Goal: Communication & Community: Answer question/provide support

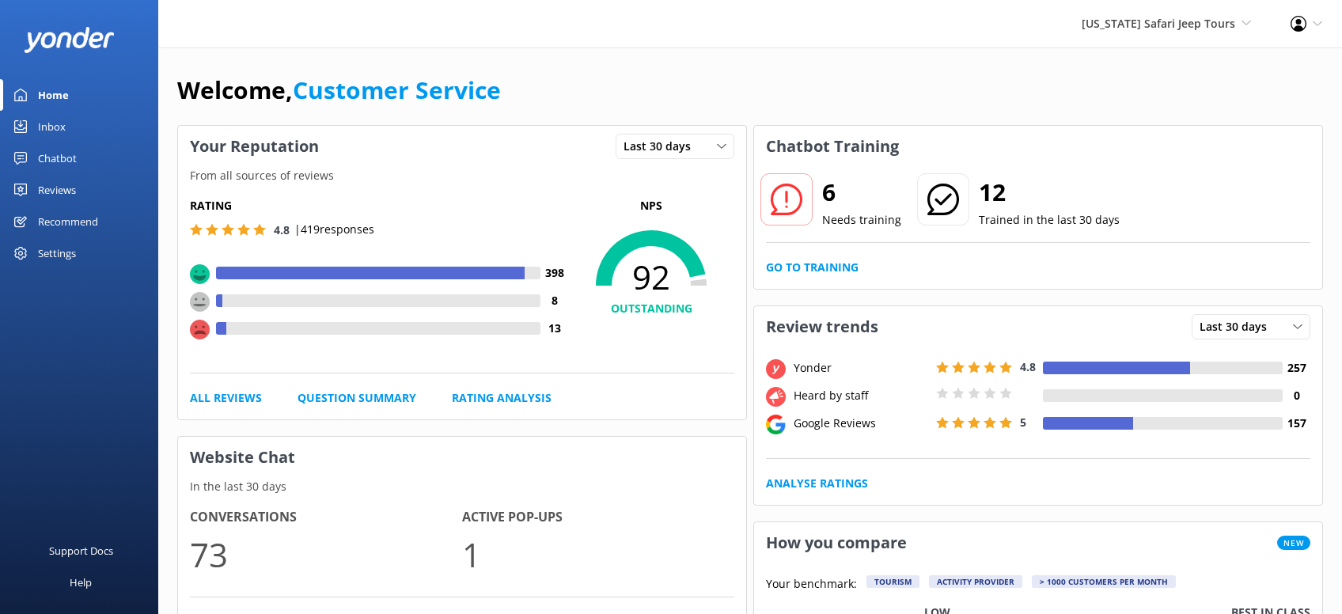
click at [59, 188] on div "Reviews" at bounding box center [57, 190] width 38 height 32
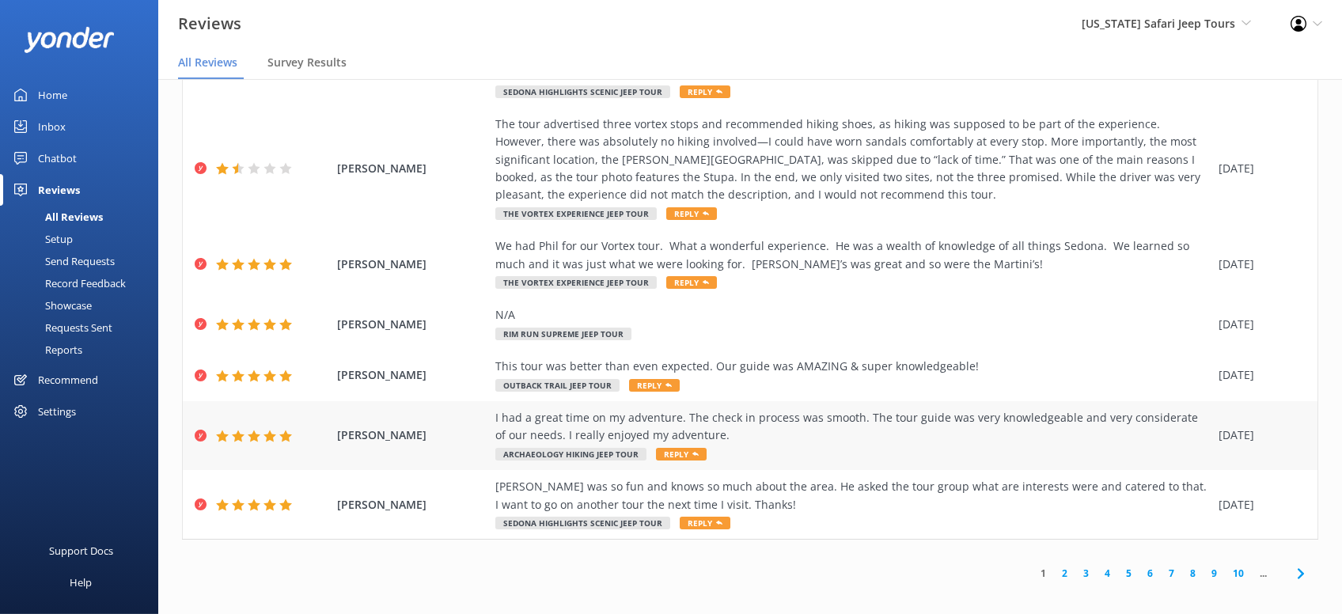
scroll to position [31, 0]
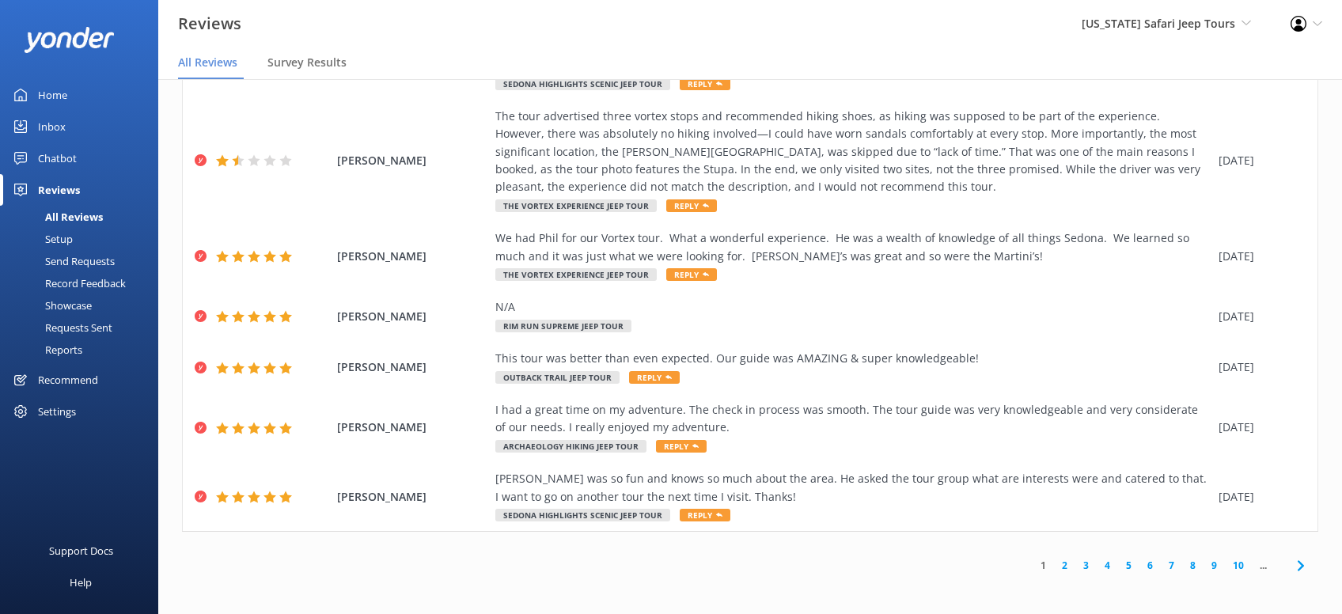
click at [1064, 567] on link "2" at bounding box center [1064, 565] width 21 height 15
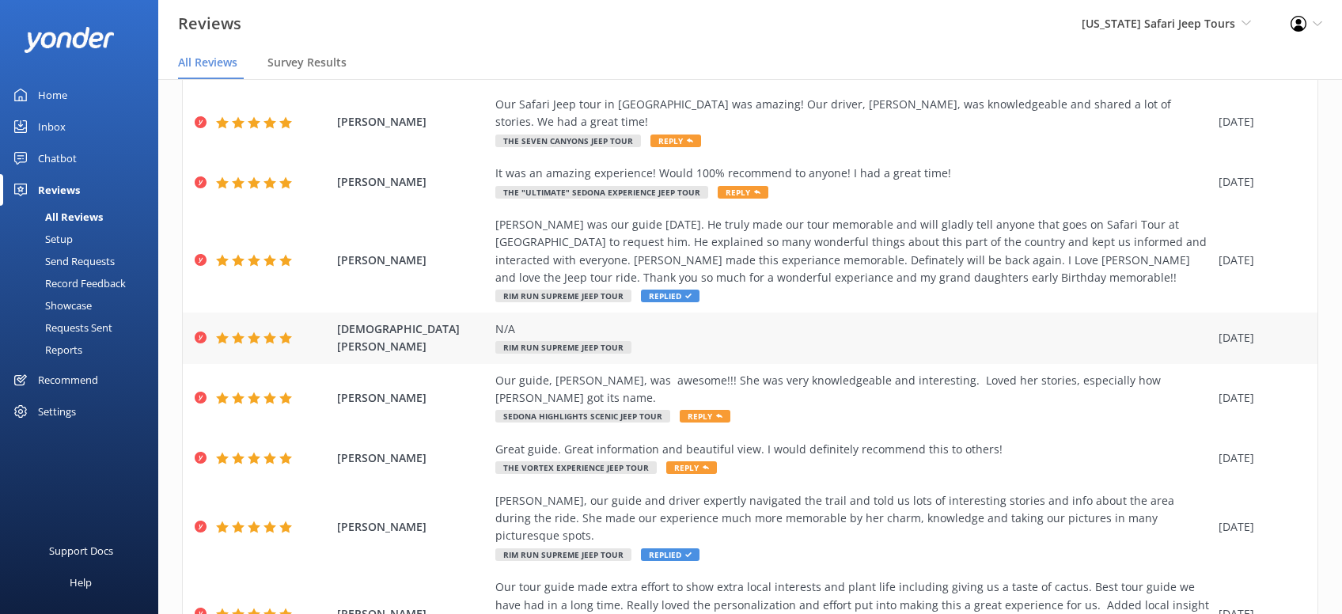
scroll to position [150, 0]
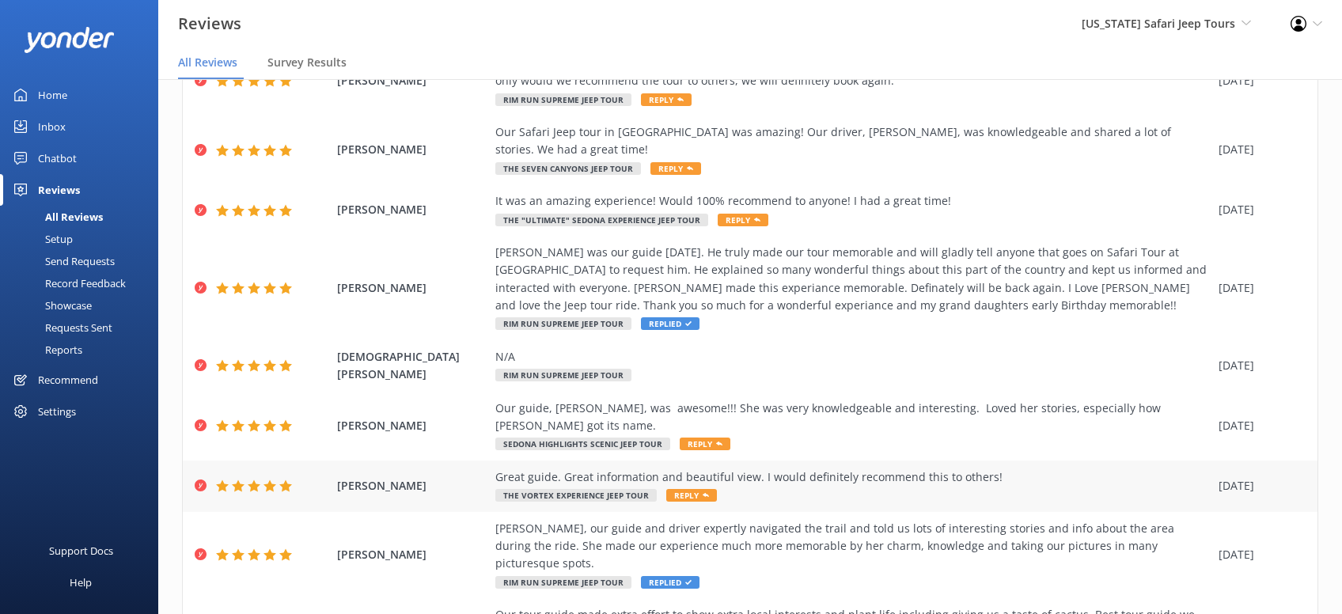
click at [692, 489] on span "Reply" at bounding box center [691, 495] width 51 height 13
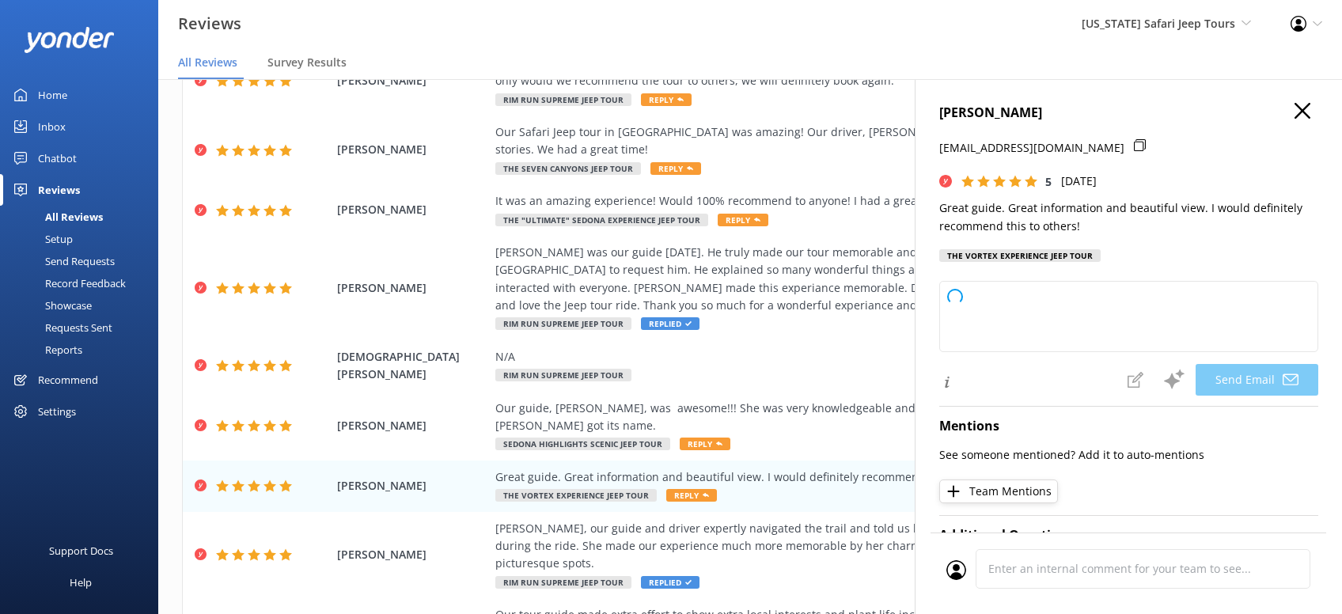
type textarea "Thanks so much, [PERSON_NAME]! We’re glad you enjoyed the views and had a great…"
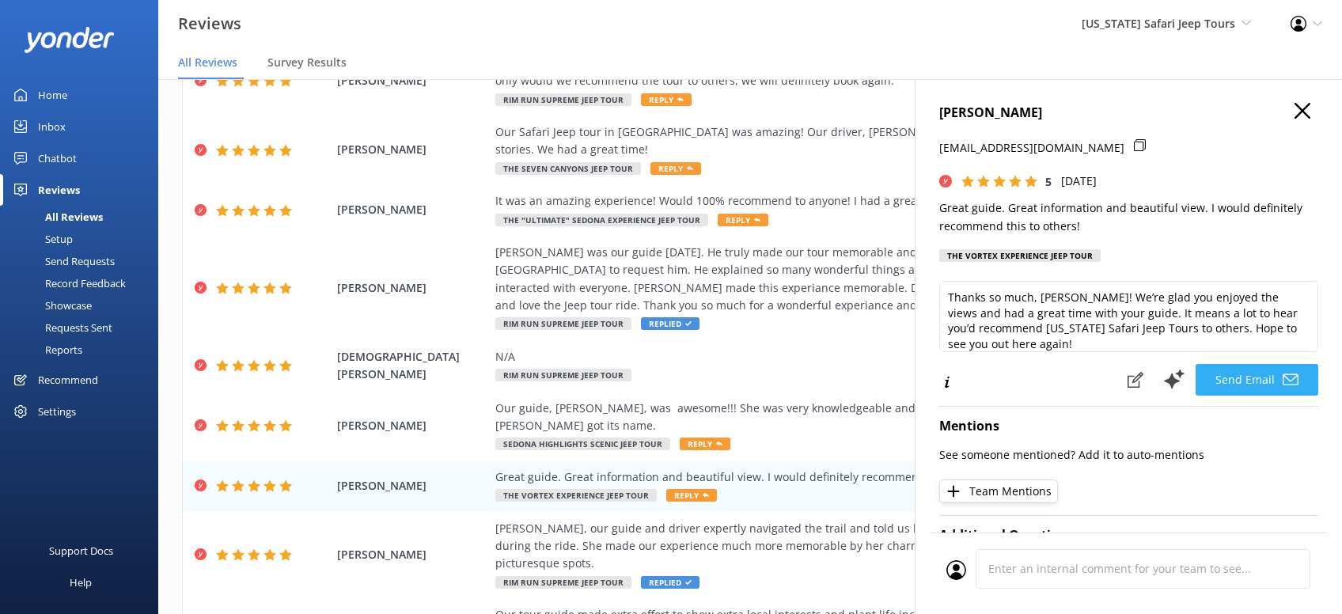
click at [1269, 377] on button "Send Email" at bounding box center [1257, 380] width 123 height 32
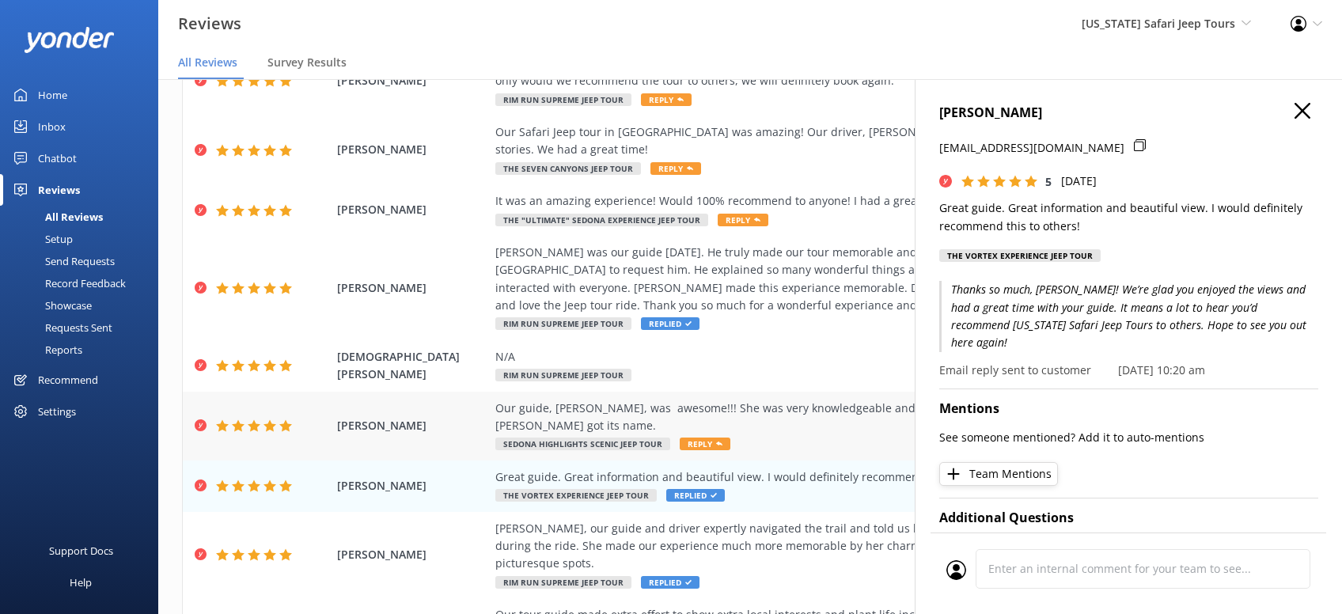
click at [707, 438] on span "Reply" at bounding box center [705, 444] width 51 height 13
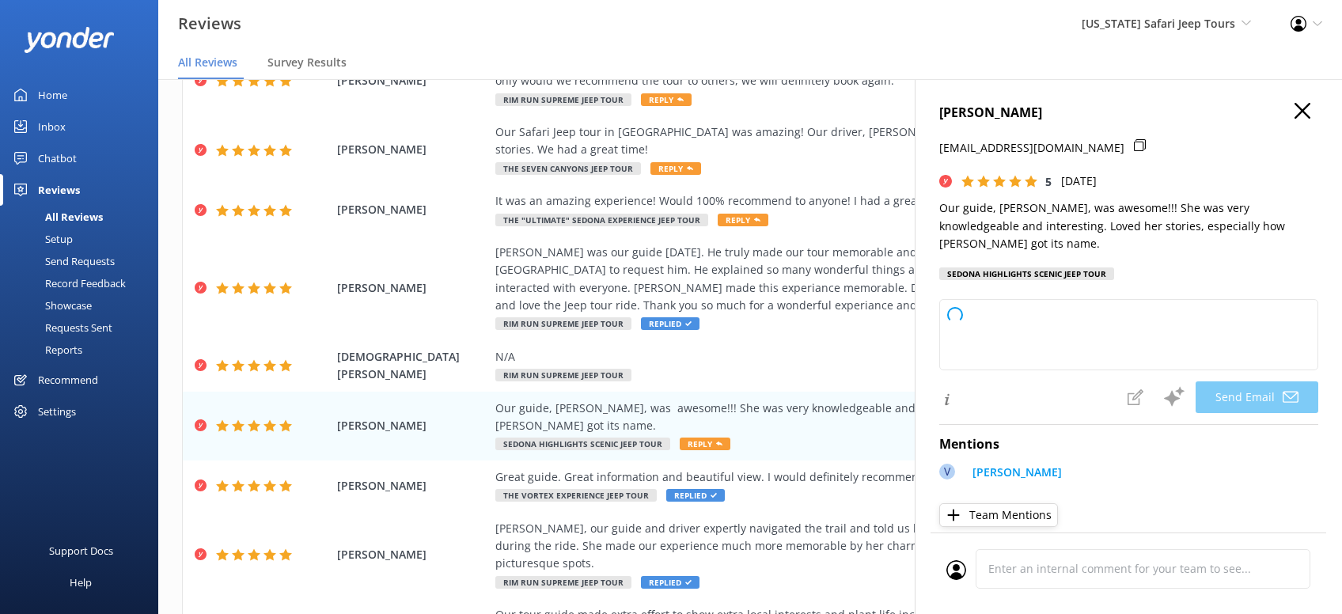
type textarea "Thanks so much, [PERSON_NAME]! We’re thrilled you had a great time with [PERSON…"
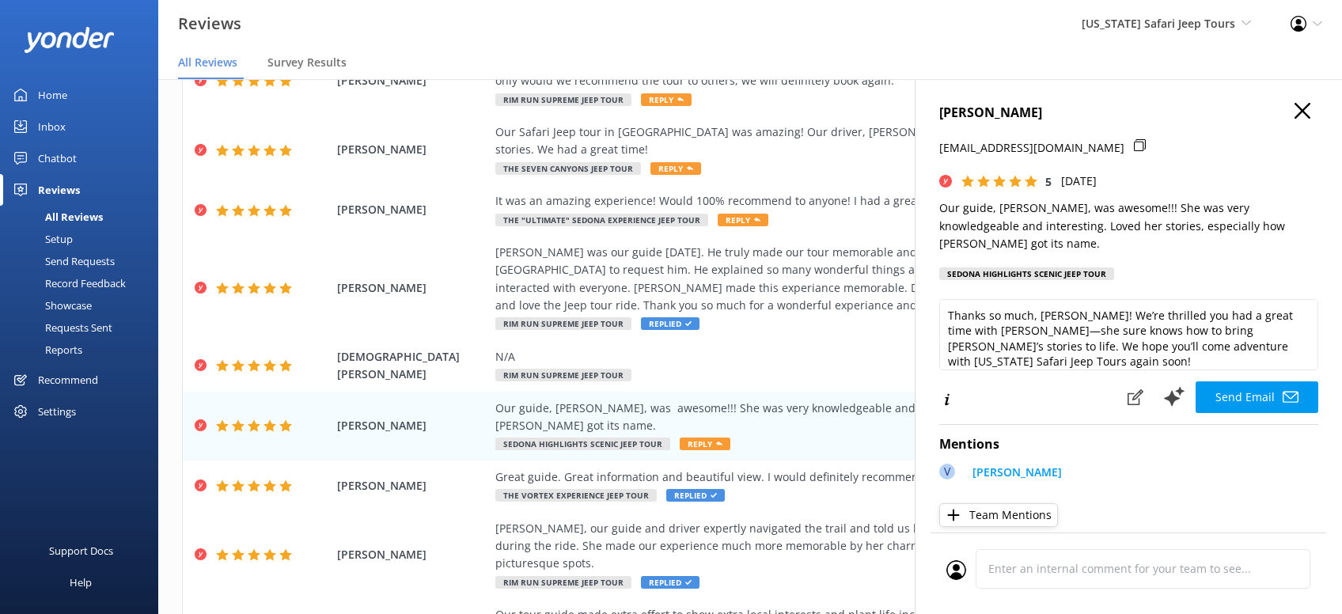
click at [1255, 381] on button "Send Email" at bounding box center [1257, 397] width 123 height 32
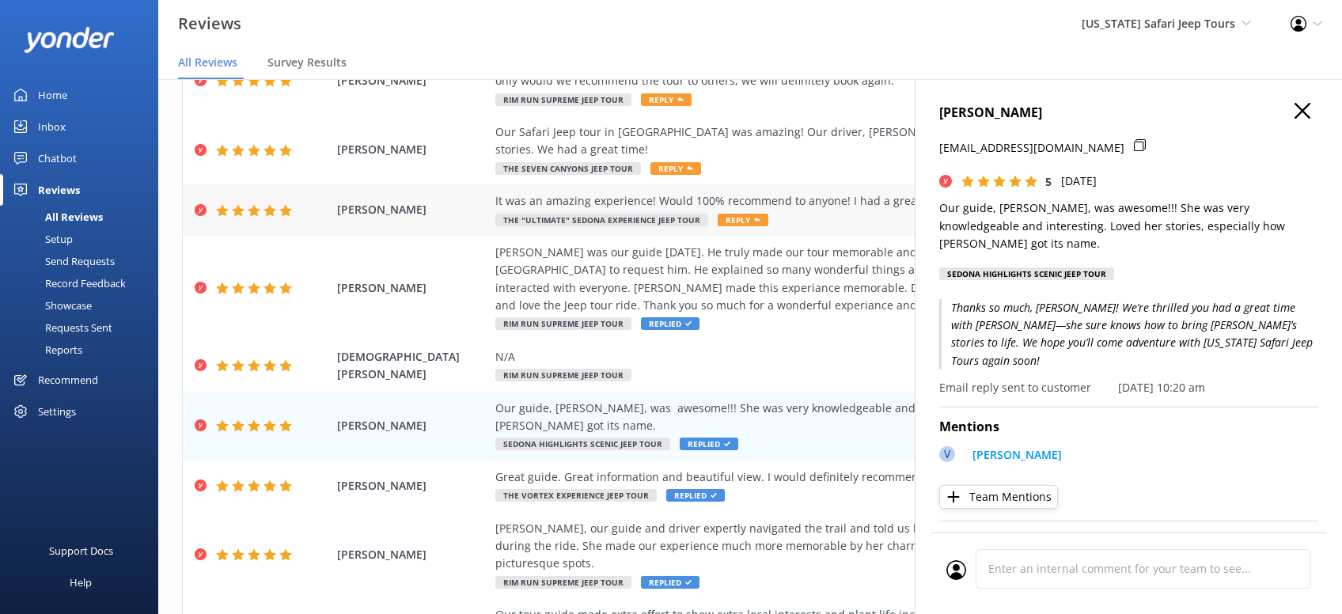
click at [736, 214] on span "Reply" at bounding box center [743, 220] width 51 height 13
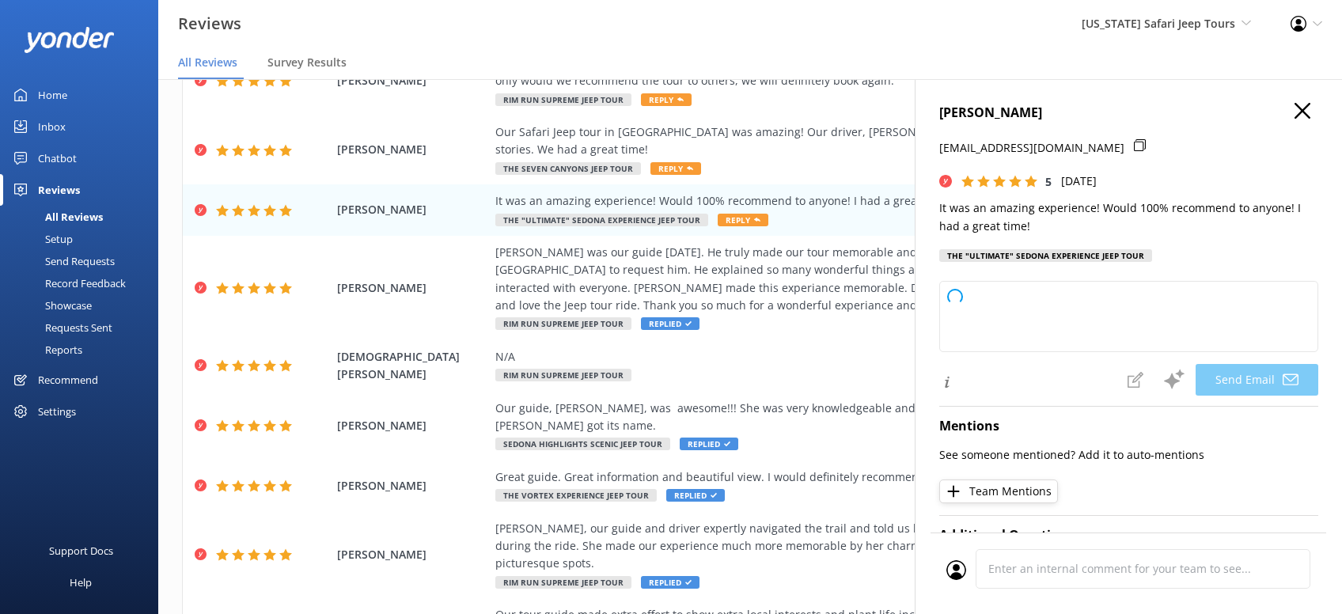
type textarea "Thanks so much, [PERSON_NAME]! We’re thrilled you had an amazing time with us. …"
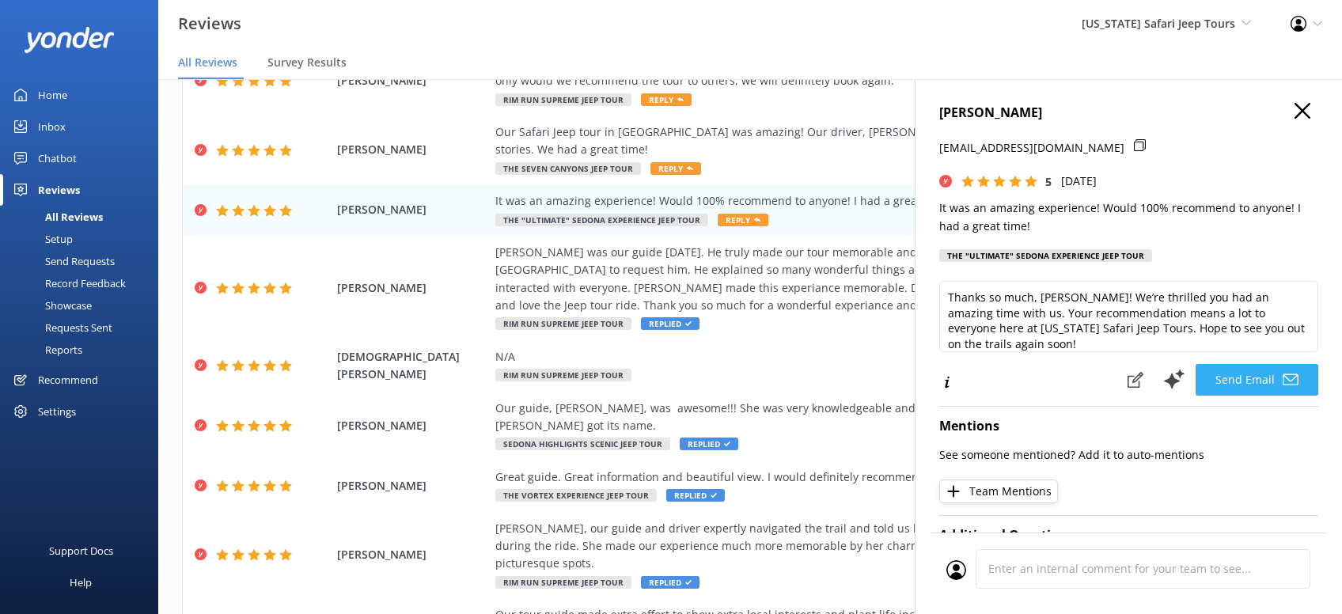
click at [1255, 396] on button "Send Email" at bounding box center [1257, 380] width 123 height 32
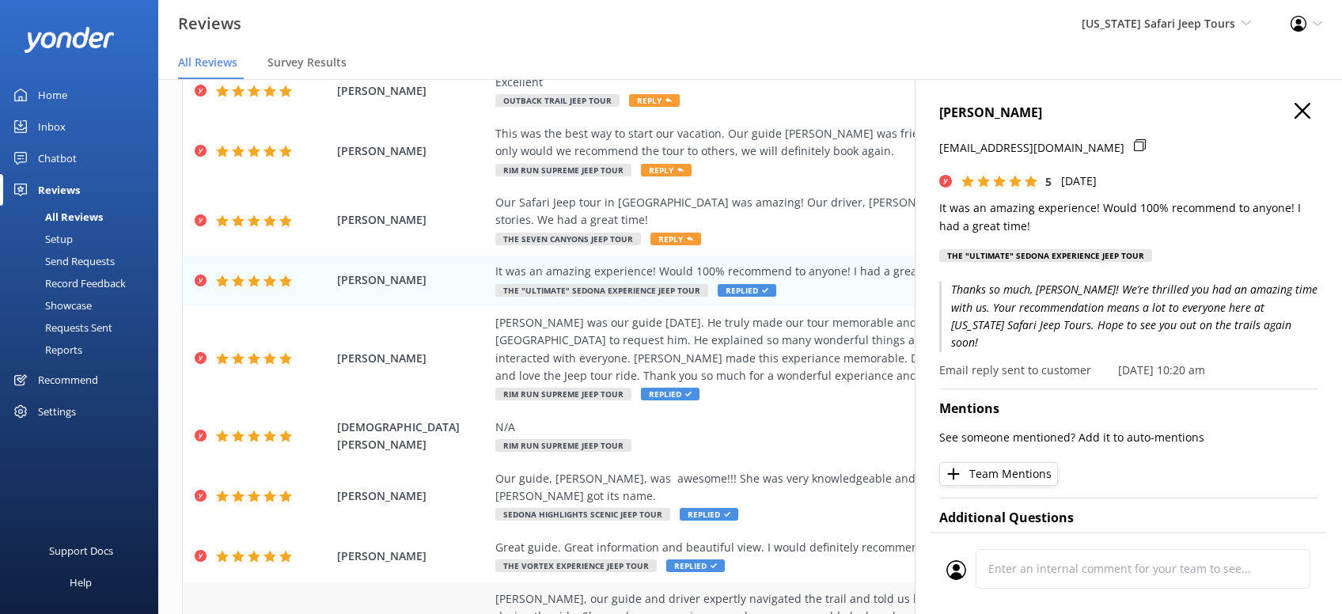
scroll to position [0, 0]
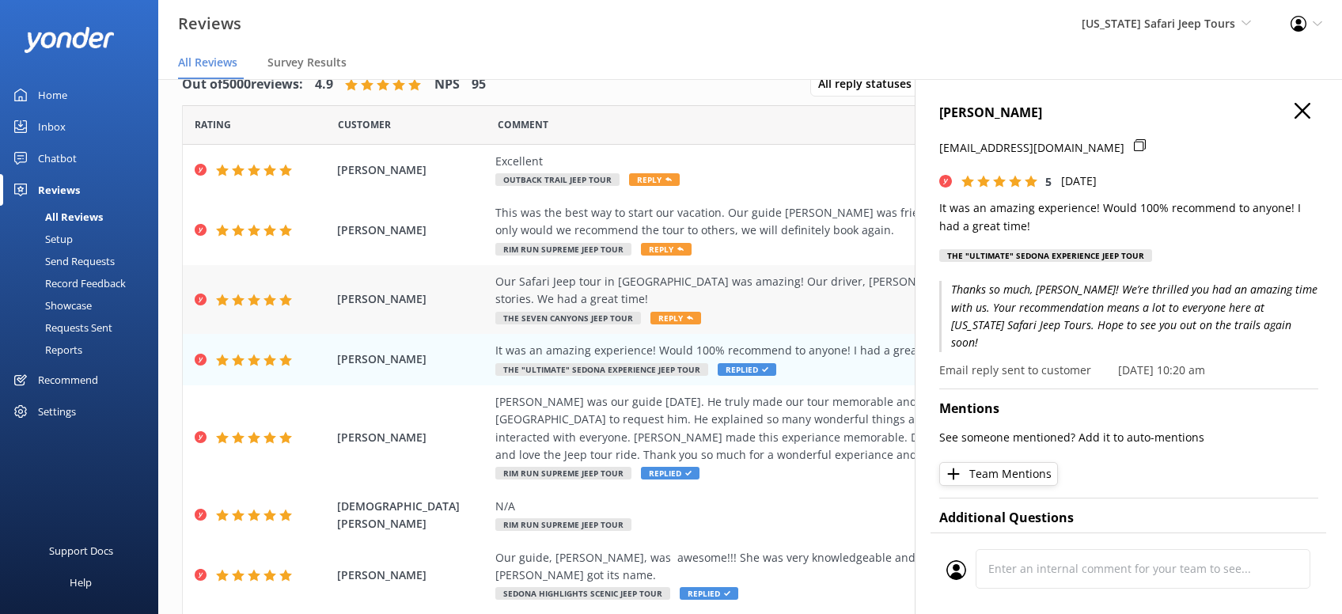
click at [680, 312] on span "Reply" at bounding box center [675, 318] width 51 height 13
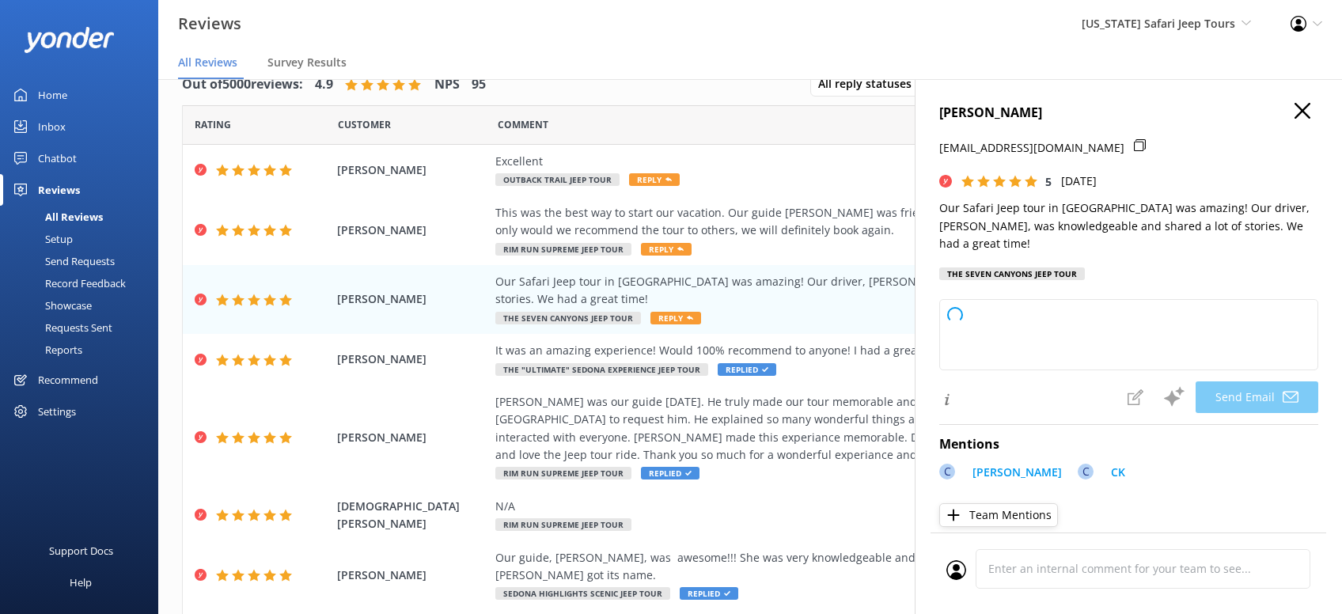
type textarea "Thanks so much, [PERSON_NAME]! We’re glad you had an amazing time out in [GEOGR…"
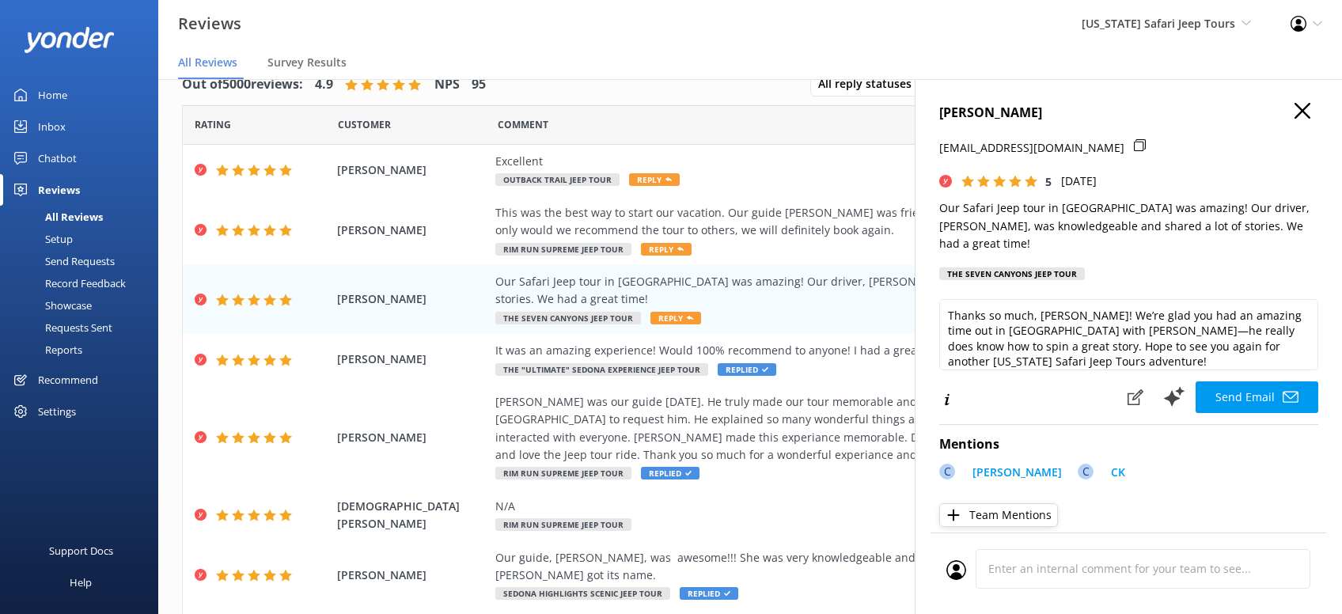
click at [1256, 381] on button "Send Email" at bounding box center [1257, 397] width 123 height 32
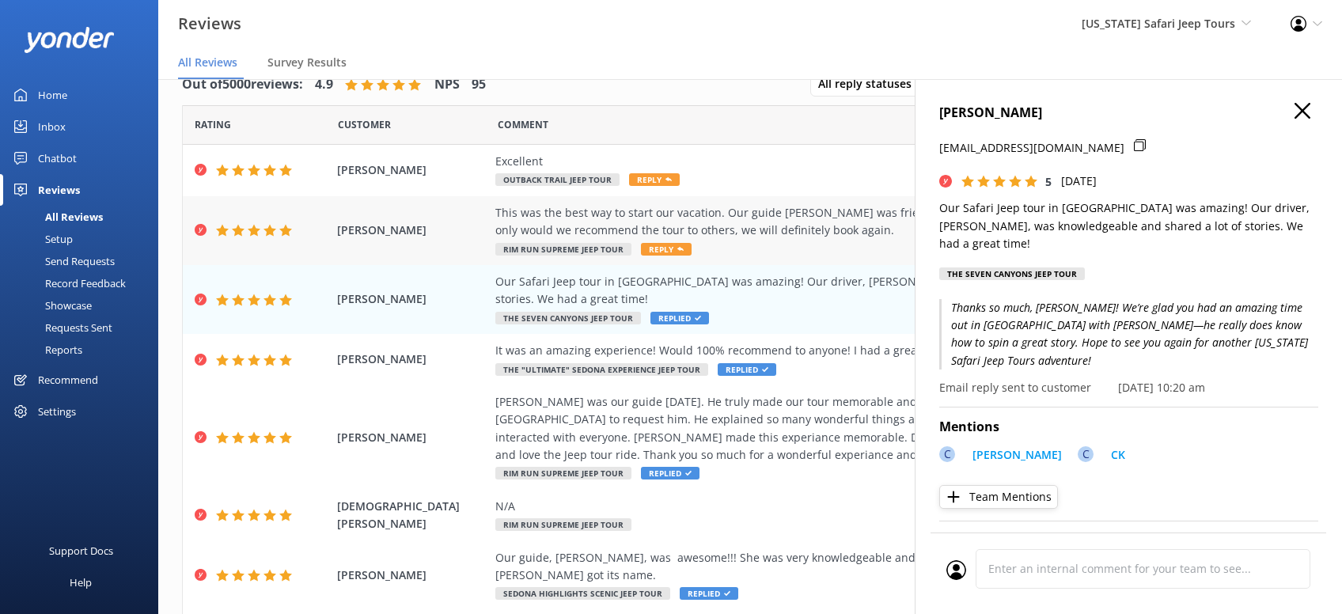
click at [659, 250] on span "Reply" at bounding box center [666, 249] width 51 height 13
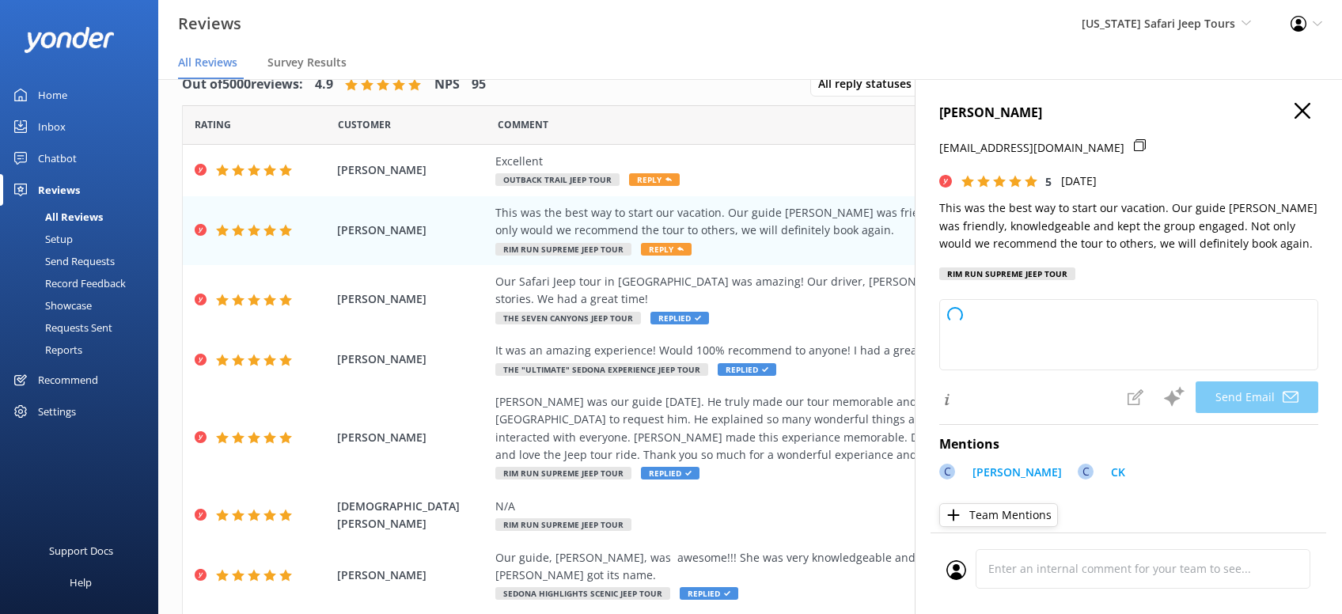
type textarea "[PERSON_NAME], thanks so much for kicking off your vacation with us! We’re thri…"
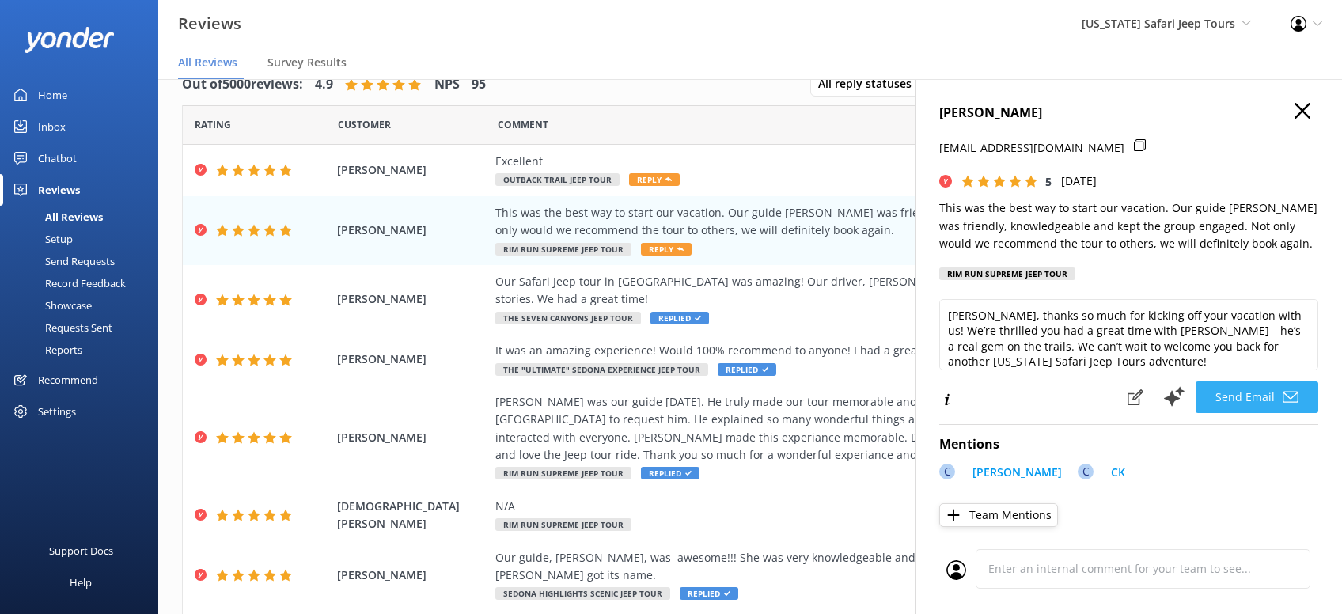
click at [1250, 394] on button "Send Email" at bounding box center [1257, 397] width 123 height 32
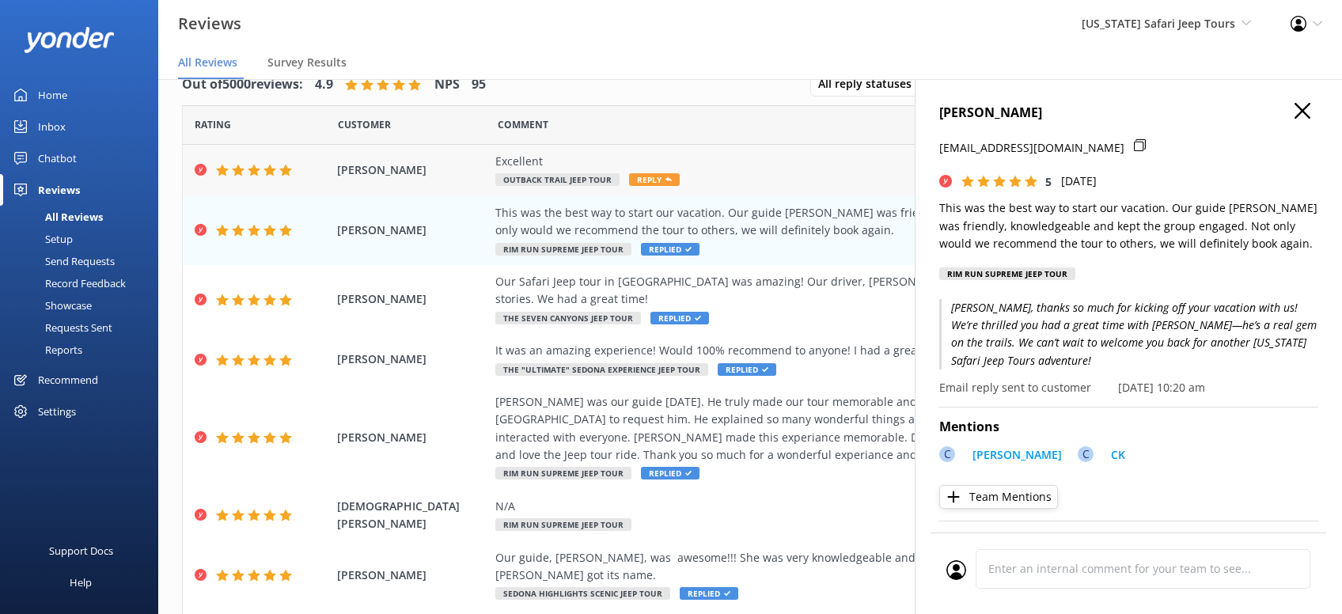
click at [648, 182] on span "Reply" at bounding box center [654, 179] width 51 height 13
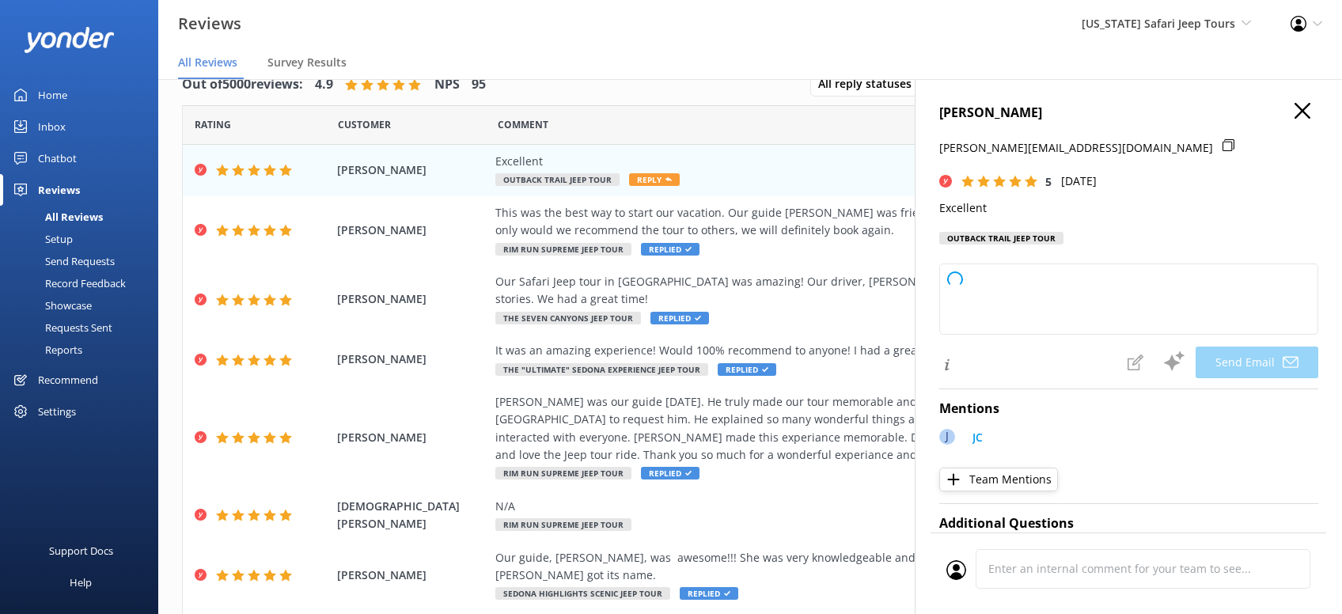
type textarea "Thanks so much for the awesome rating, [PERSON_NAME]! We’re glad you had an exc…"
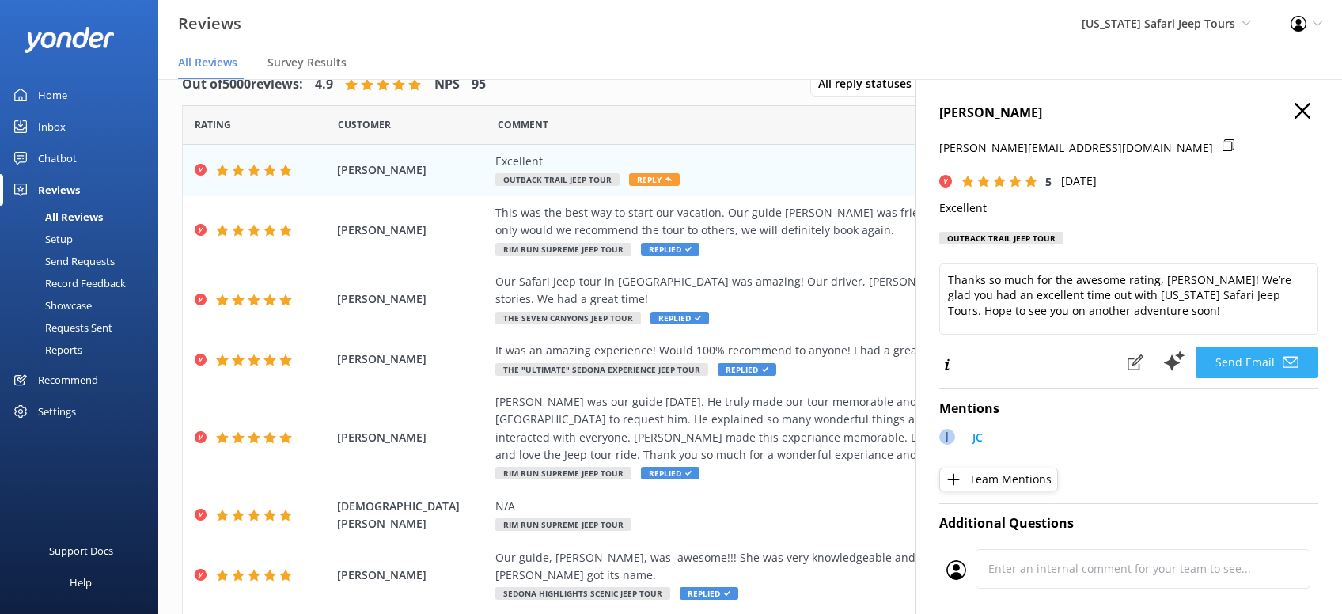
click at [1264, 355] on button "Send Email" at bounding box center [1257, 363] width 123 height 32
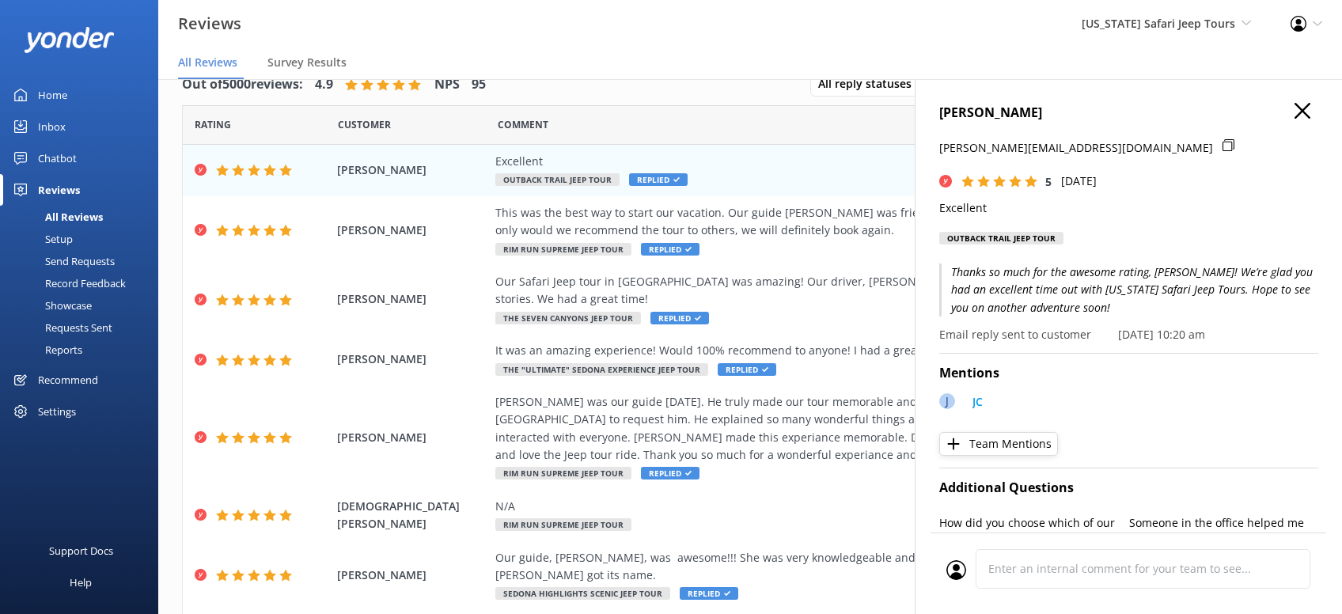
click at [1299, 111] on icon "button" at bounding box center [1303, 111] width 16 height 16
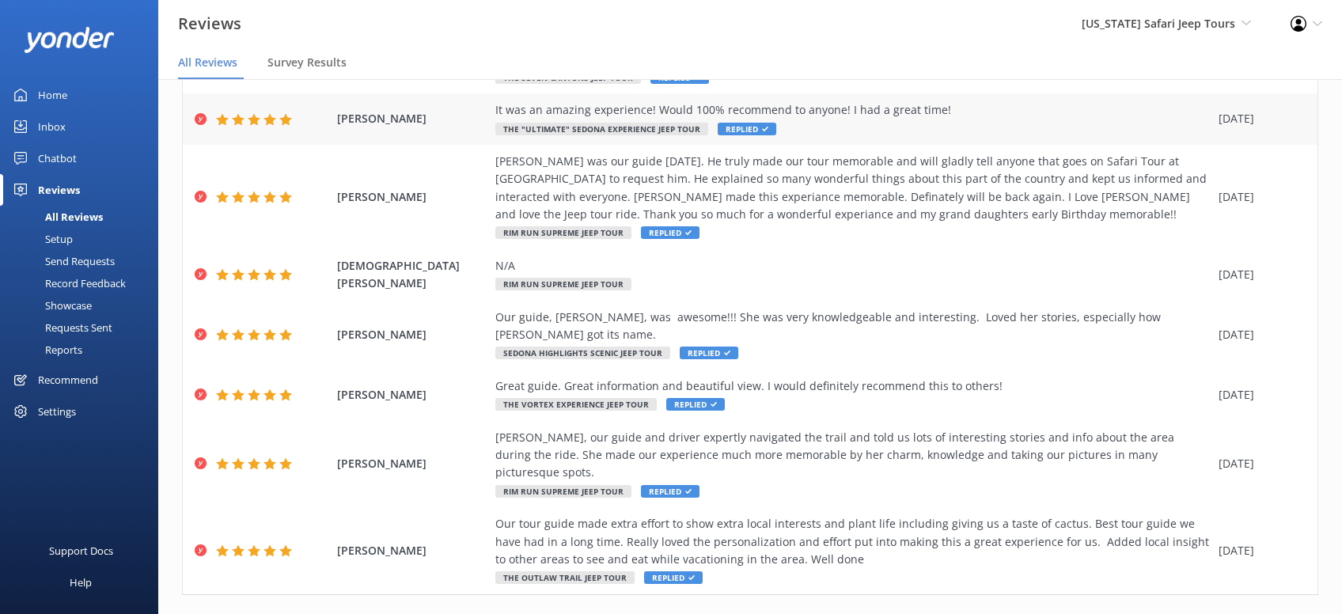
scroll to position [250, 0]
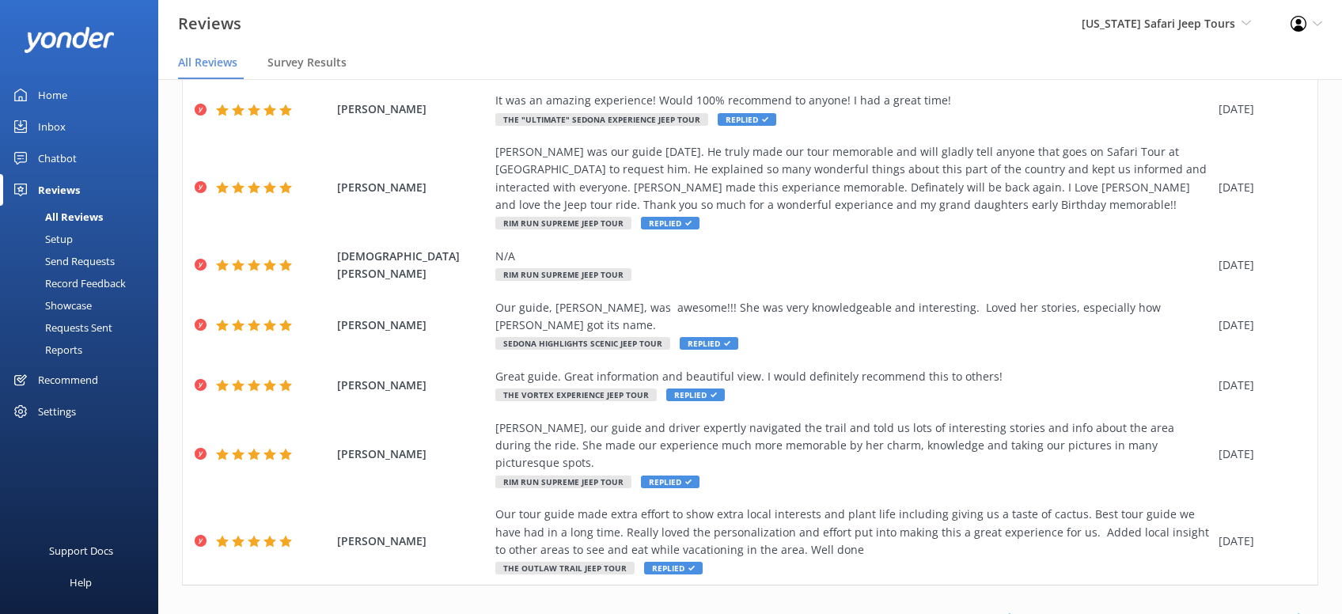
click at [1043, 612] on link "1" at bounding box center [1043, 619] width 21 height 15
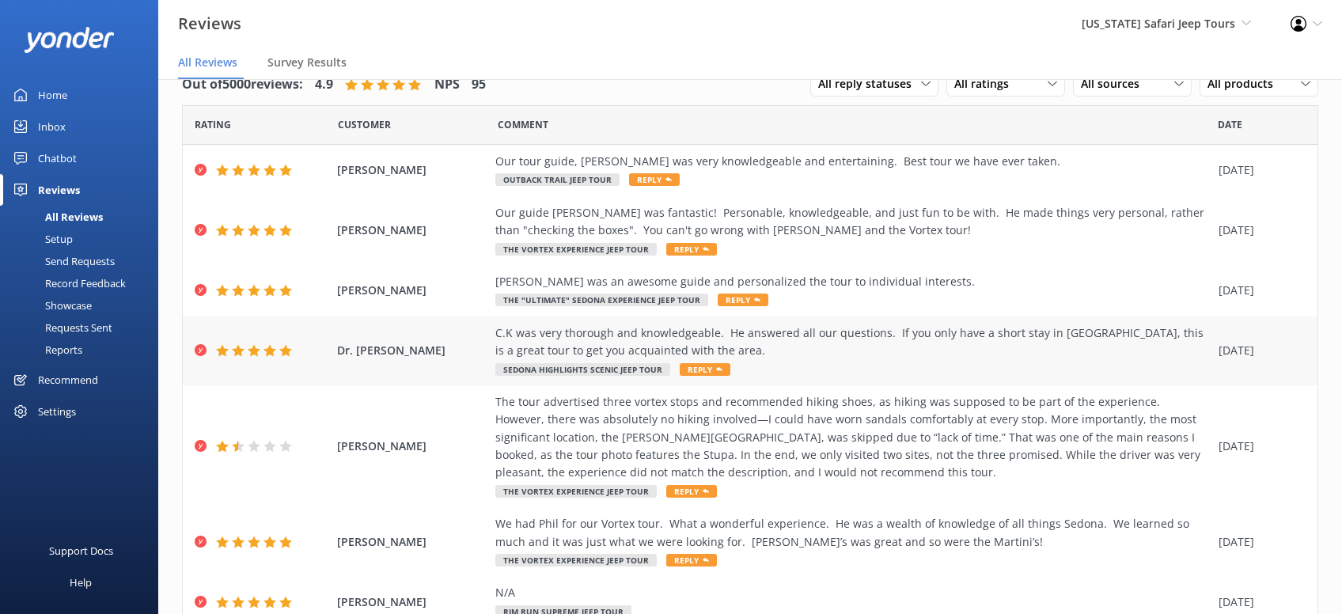
scroll to position [286, 0]
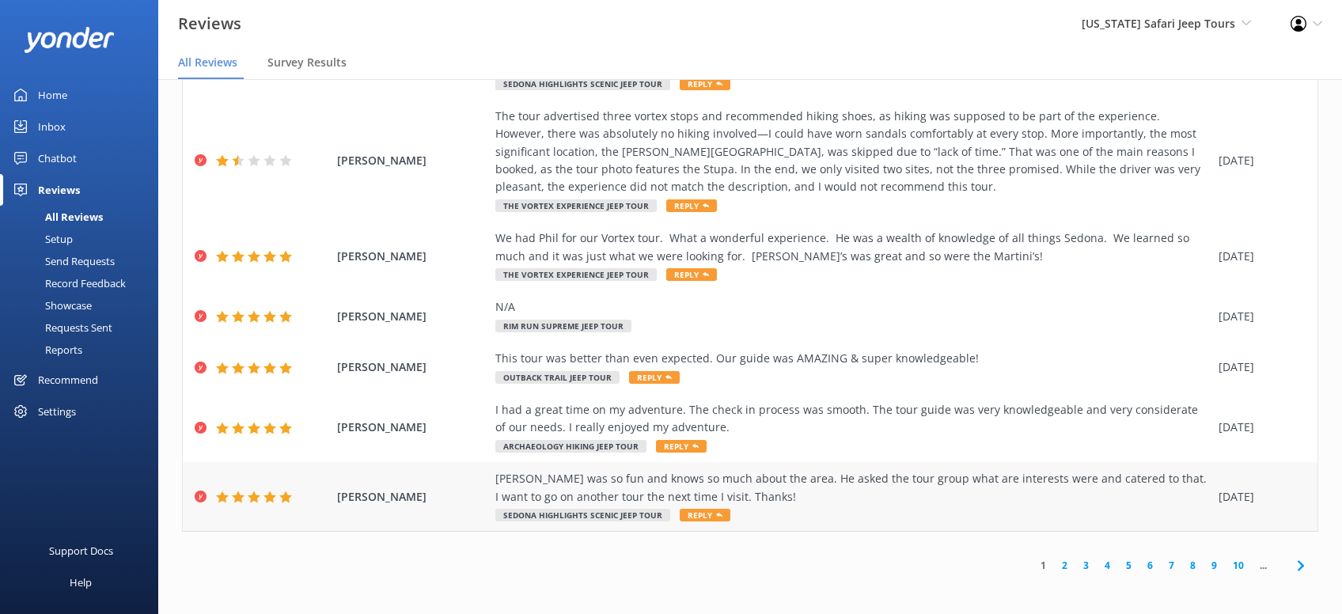
click at [709, 520] on span "Reply" at bounding box center [705, 515] width 51 height 13
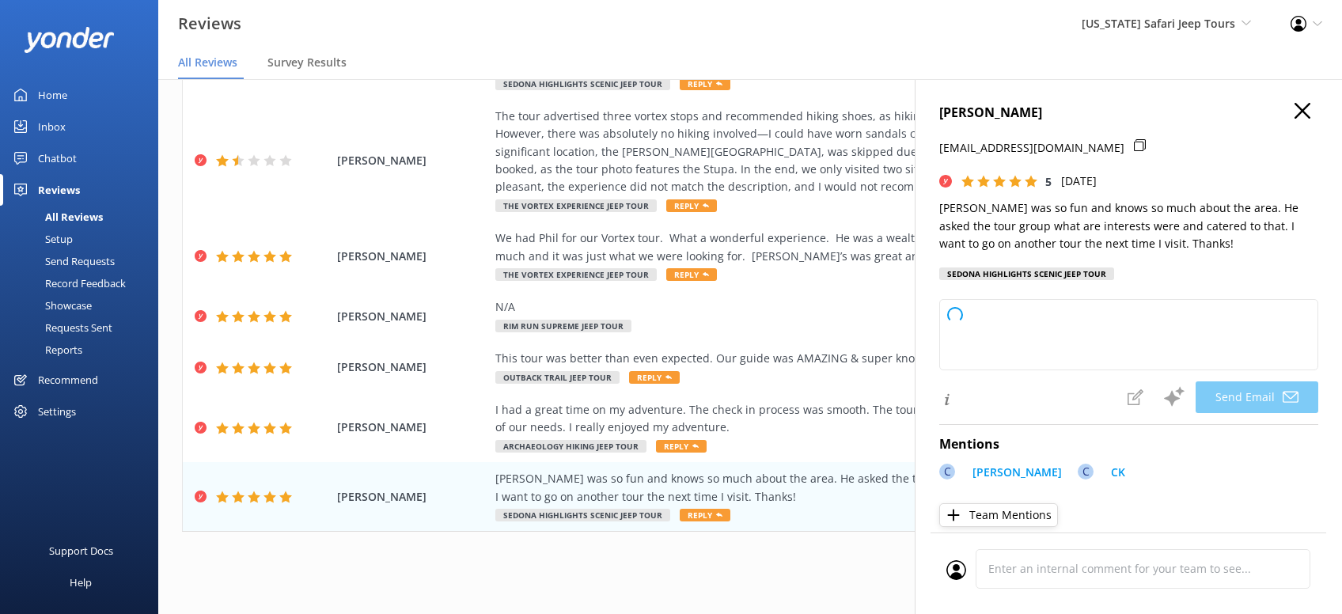
type textarea "Thanks so much, [PERSON_NAME]! We’re lucky to have [PERSON_NAME] on our [US_STA…"
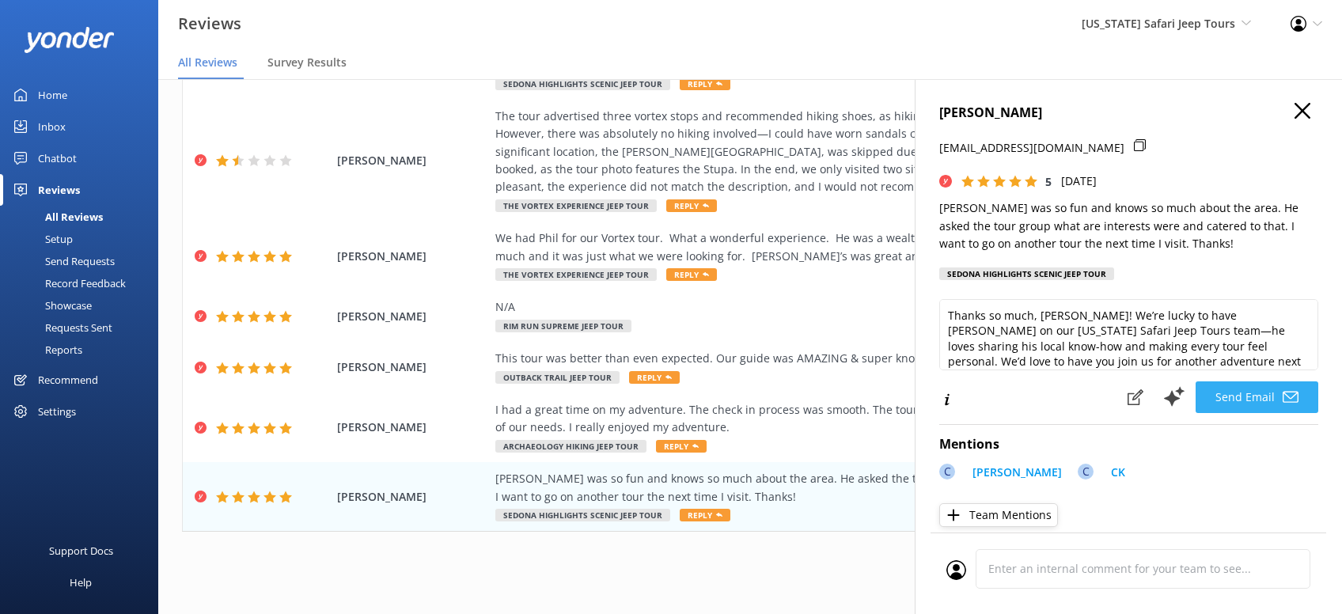
click at [1271, 396] on button "Send Email" at bounding box center [1257, 397] width 123 height 32
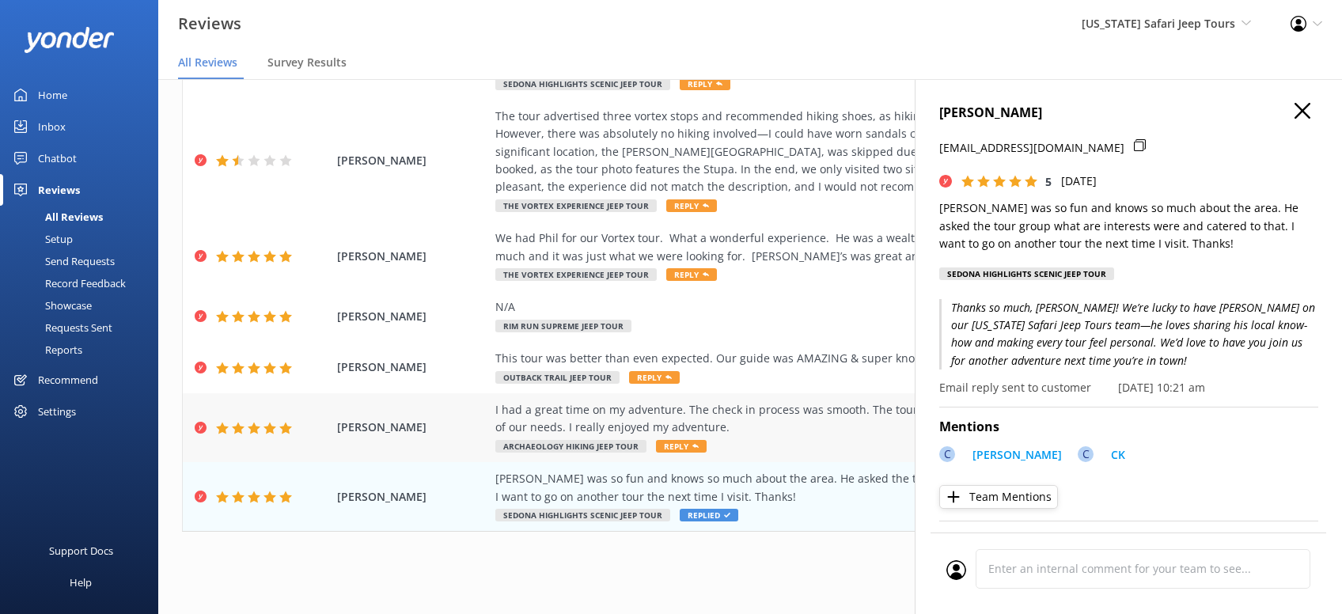
click at [670, 449] on span "Reply" at bounding box center [681, 446] width 51 height 13
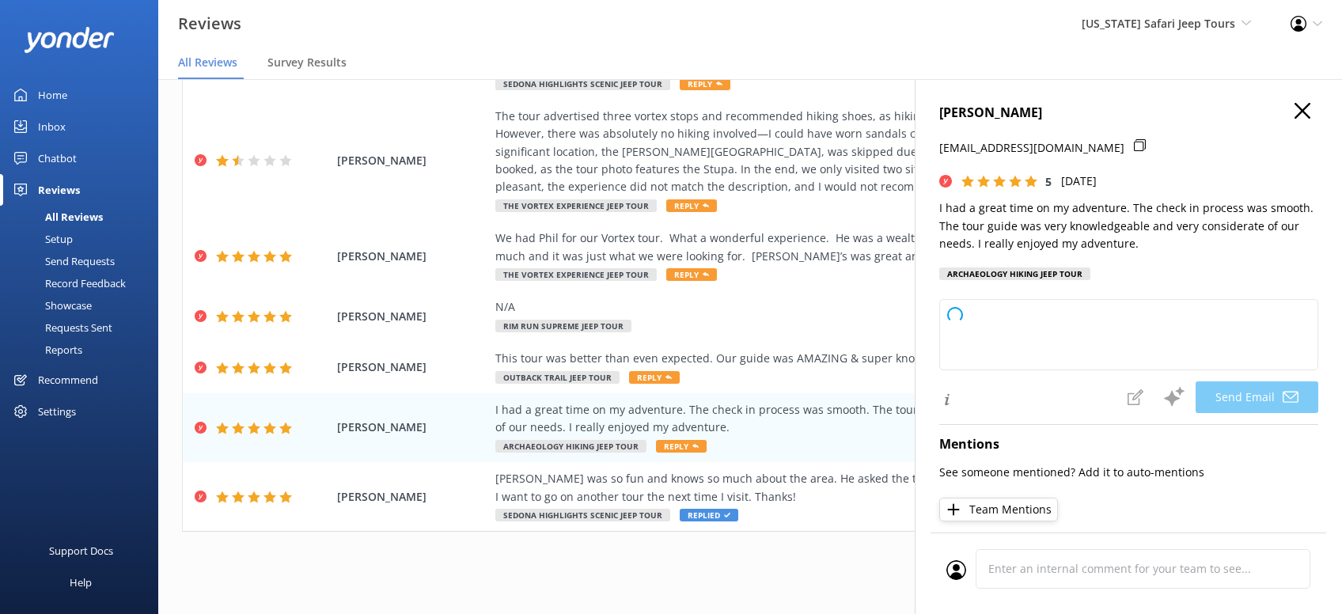
type textarea "Thanks so much, [PERSON_NAME]! We're glad you had a great adventure with us and…"
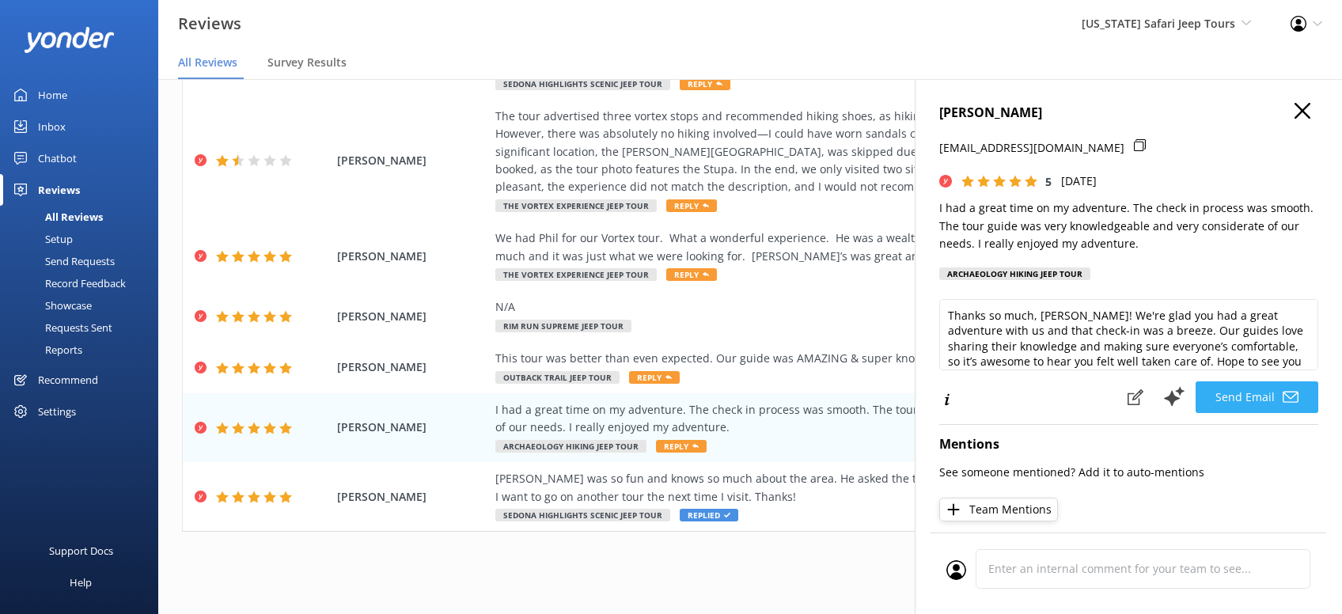
click at [1261, 397] on button "Send Email" at bounding box center [1257, 397] width 123 height 32
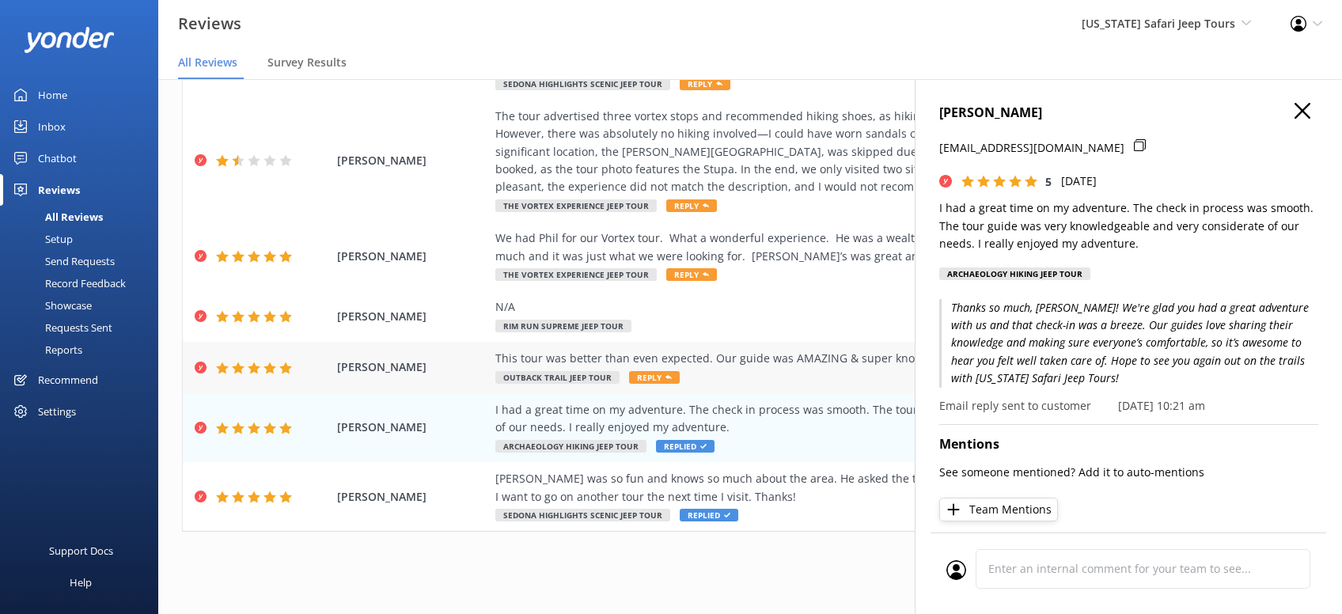
click at [641, 376] on span "Reply" at bounding box center [654, 377] width 51 height 13
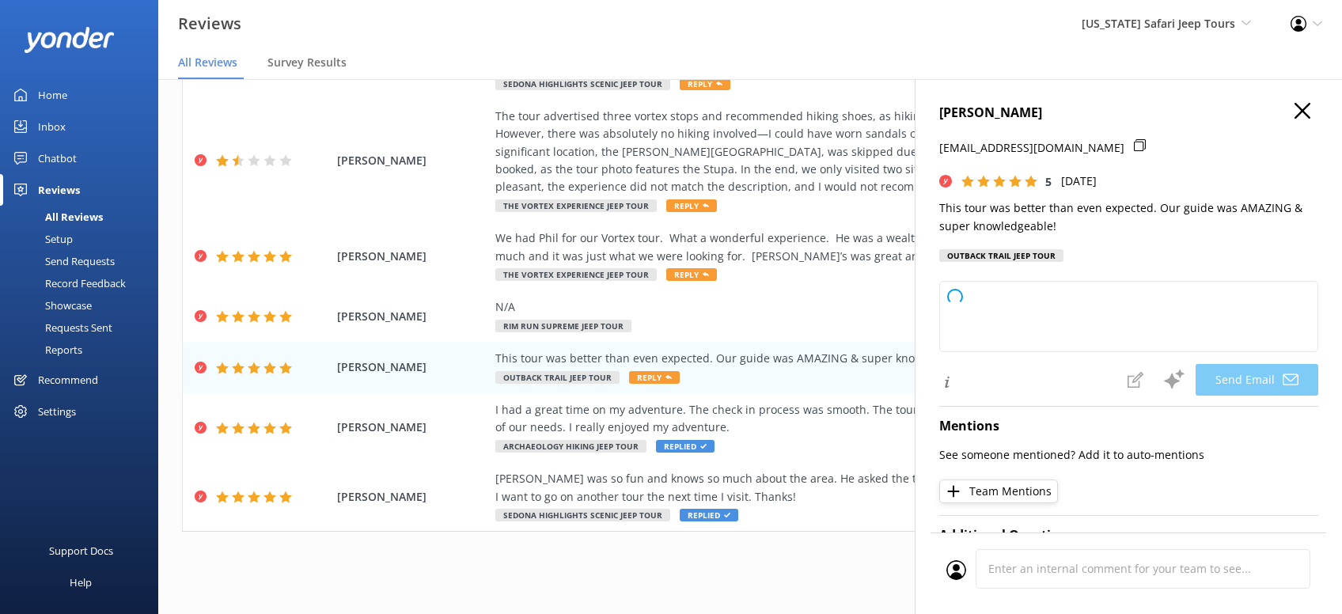
type textarea "[PERSON_NAME], thanks so much for the awesome review! We’re thrilled to hear yo…"
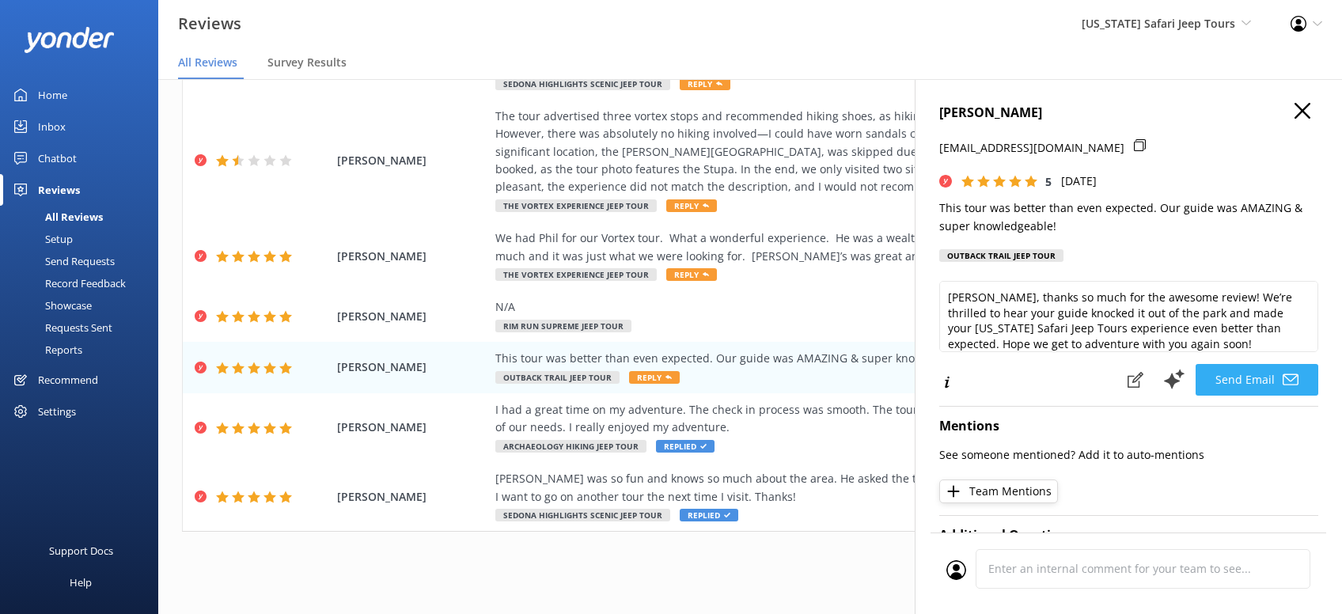
click at [1259, 380] on button "Send Email" at bounding box center [1257, 380] width 123 height 32
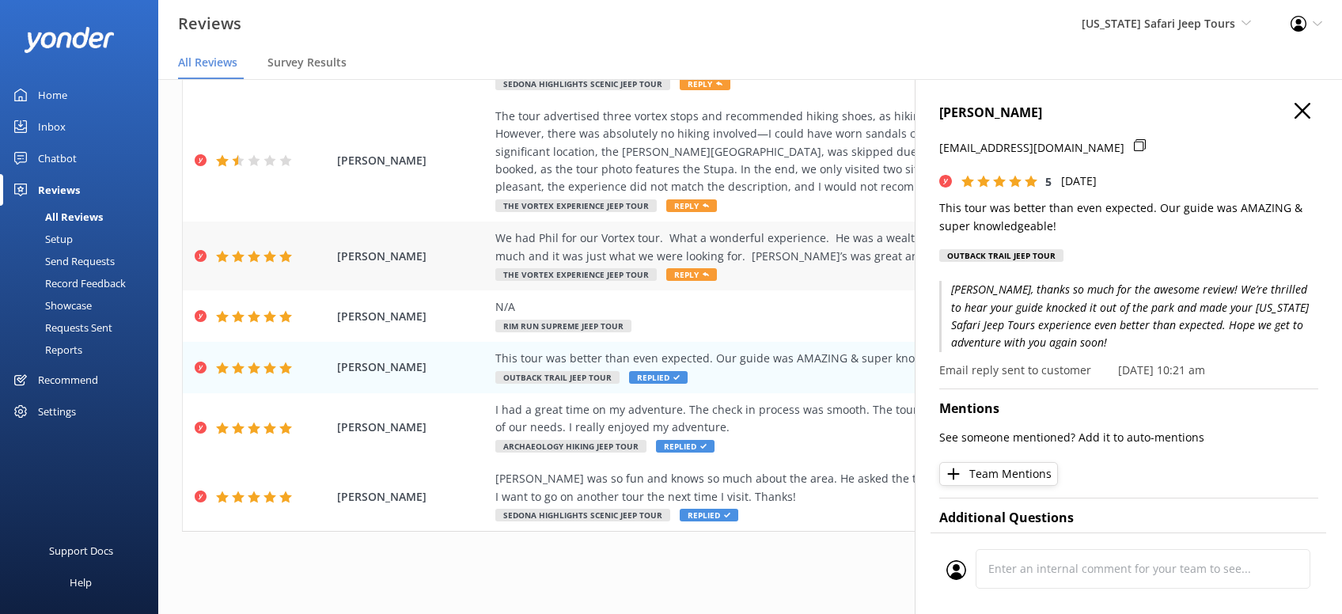
click at [681, 278] on span "Reply" at bounding box center [691, 274] width 51 height 13
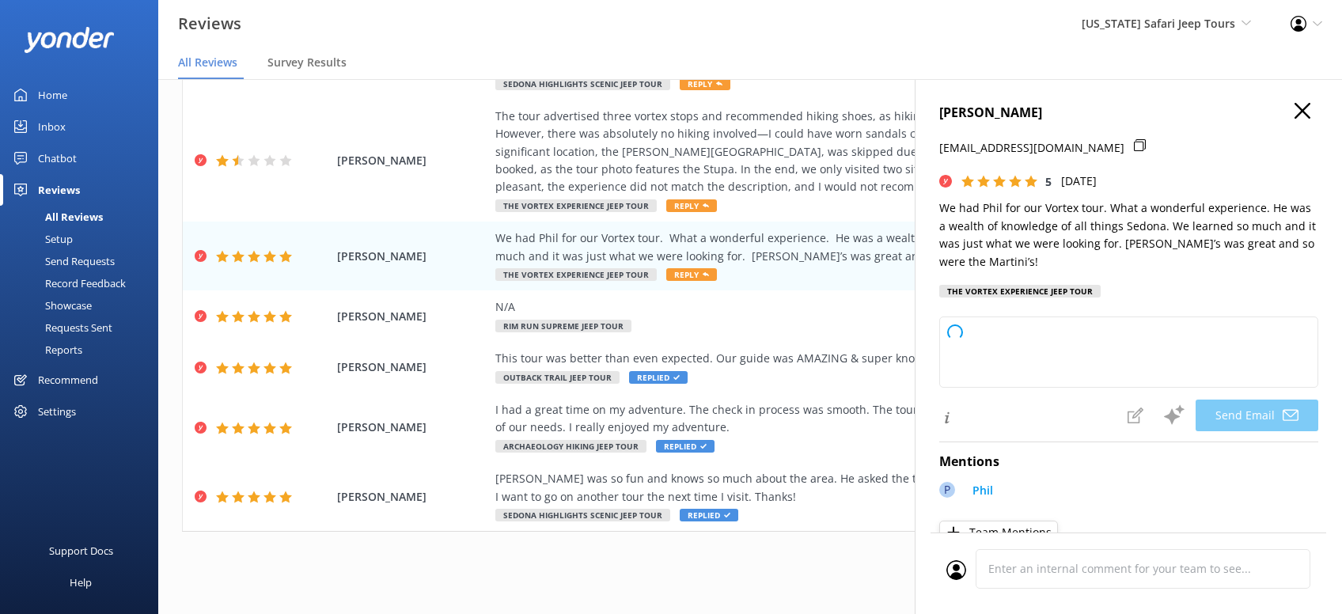
type textarea "Thanks so much, [PERSON_NAME]! We’re thrilled you had a great time with [PERSON…"
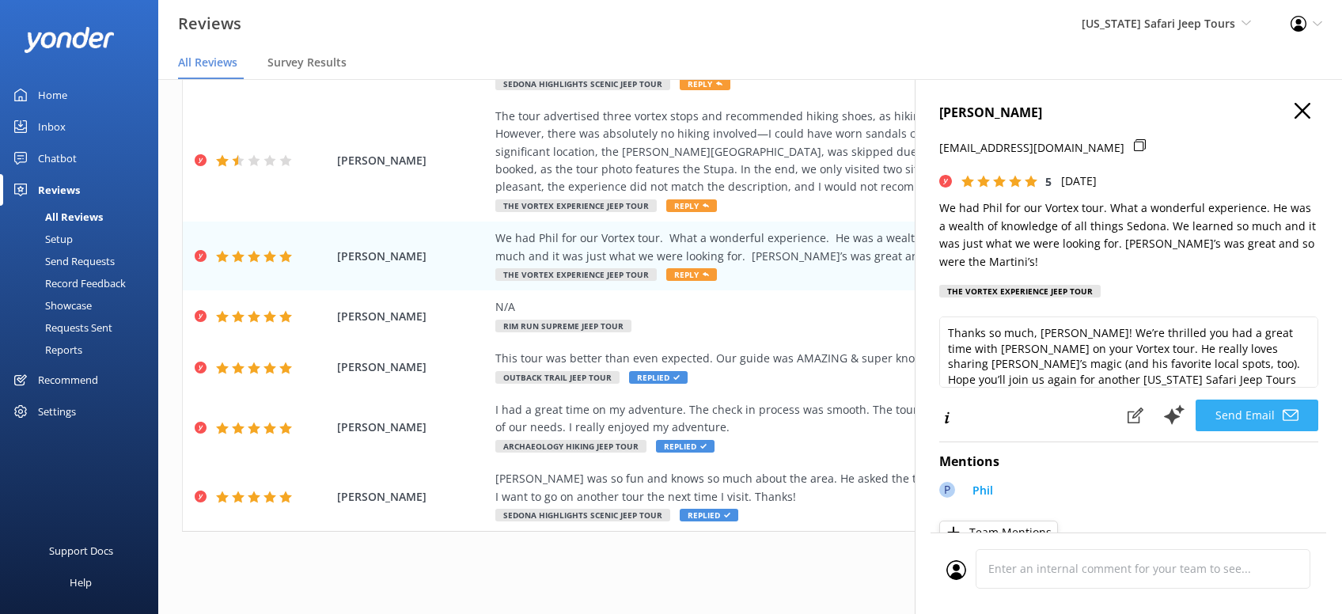
click at [1255, 410] on button "Send Email" at bounding box center [1257, 416] width 123 height 32
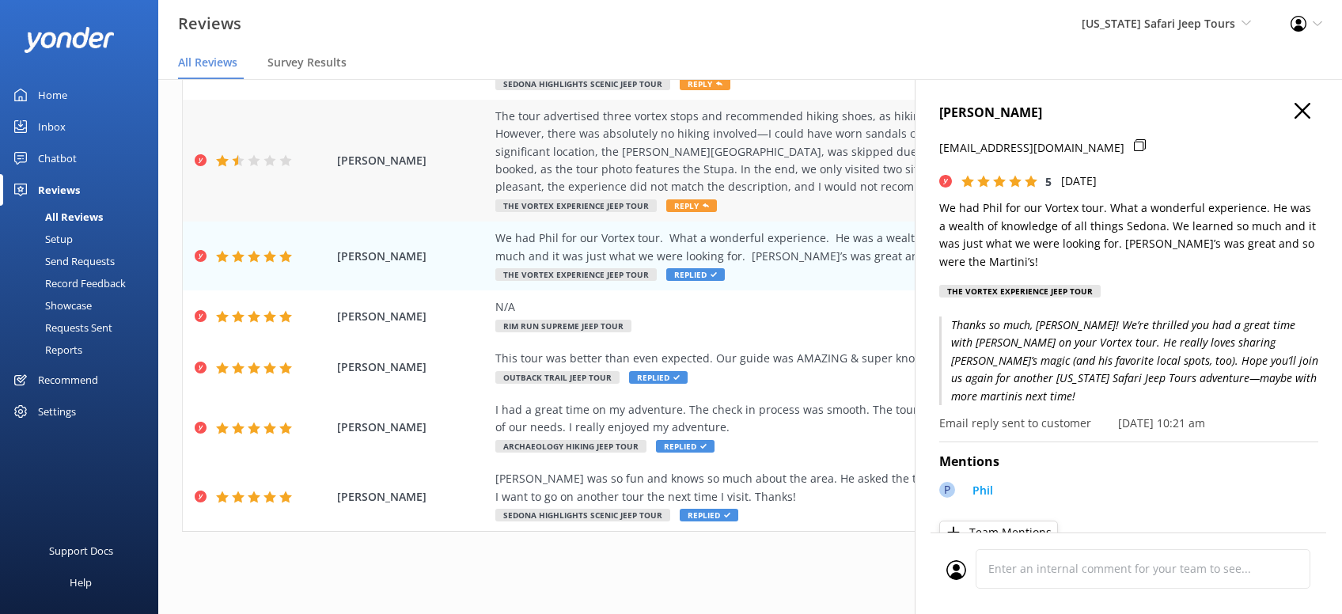
click at [686, 204] on span "Reply" at bounding box center [691, 205] width 51 height 13
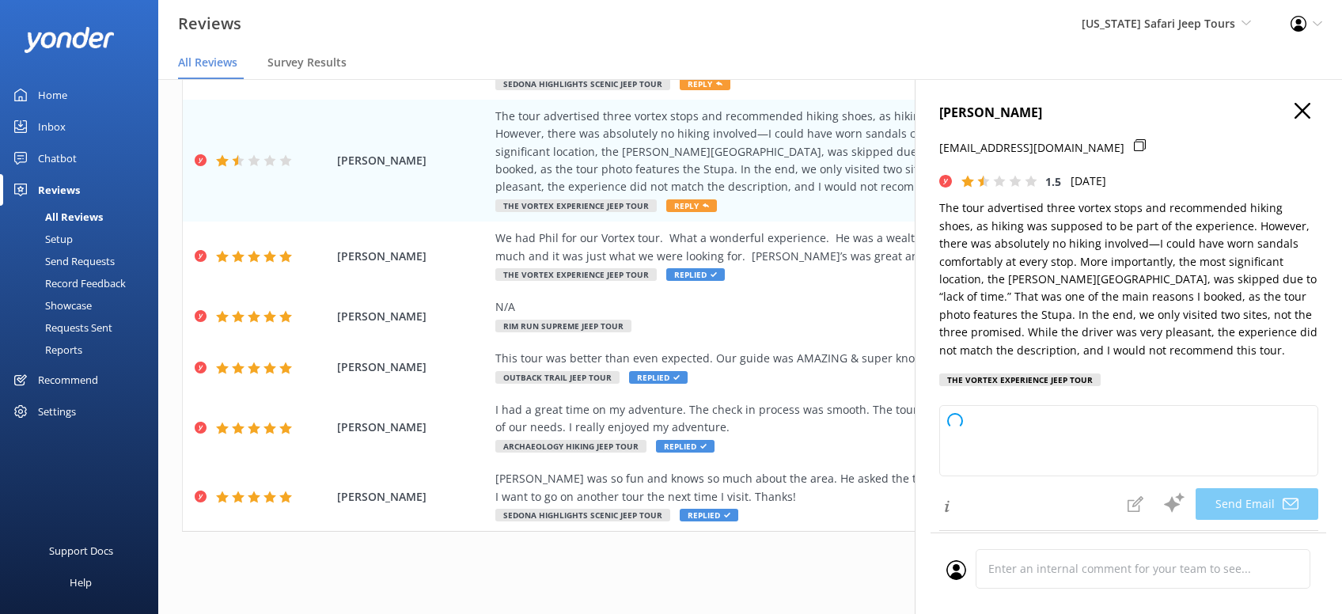
type textarea "Hi [PERSON_NAME], thanks for taking the time to share your experience with us. …"
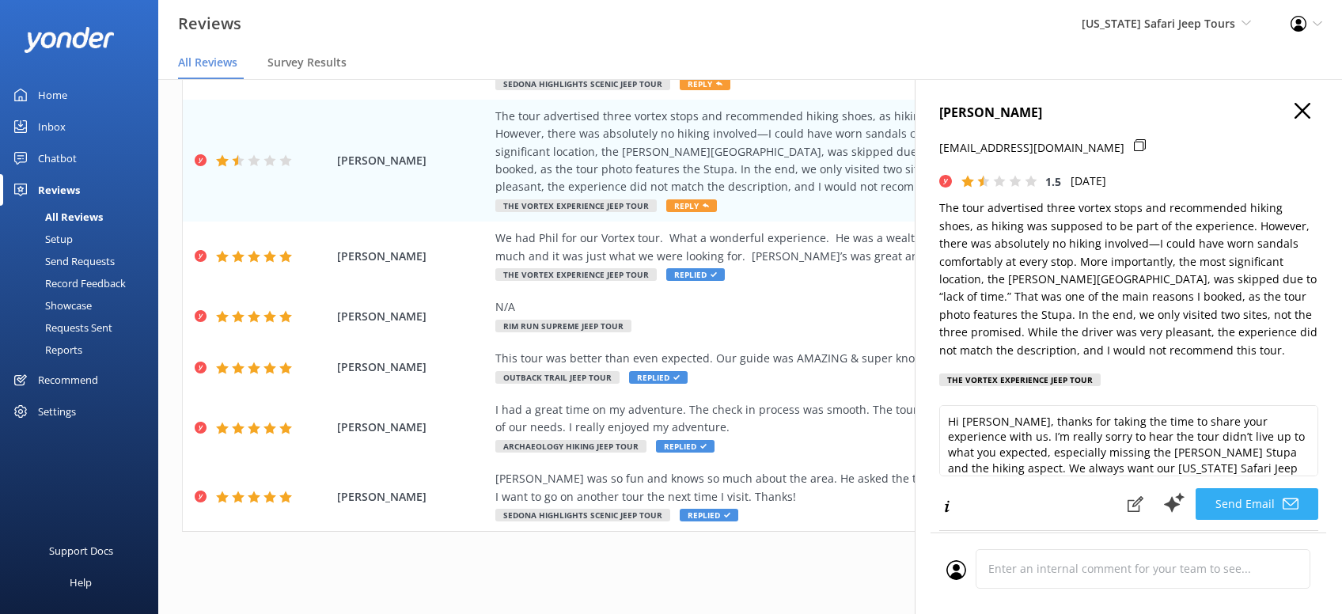
click at [1259, 502] on button "Send Email" at bounding box center [1257, 504] width 123 height 32
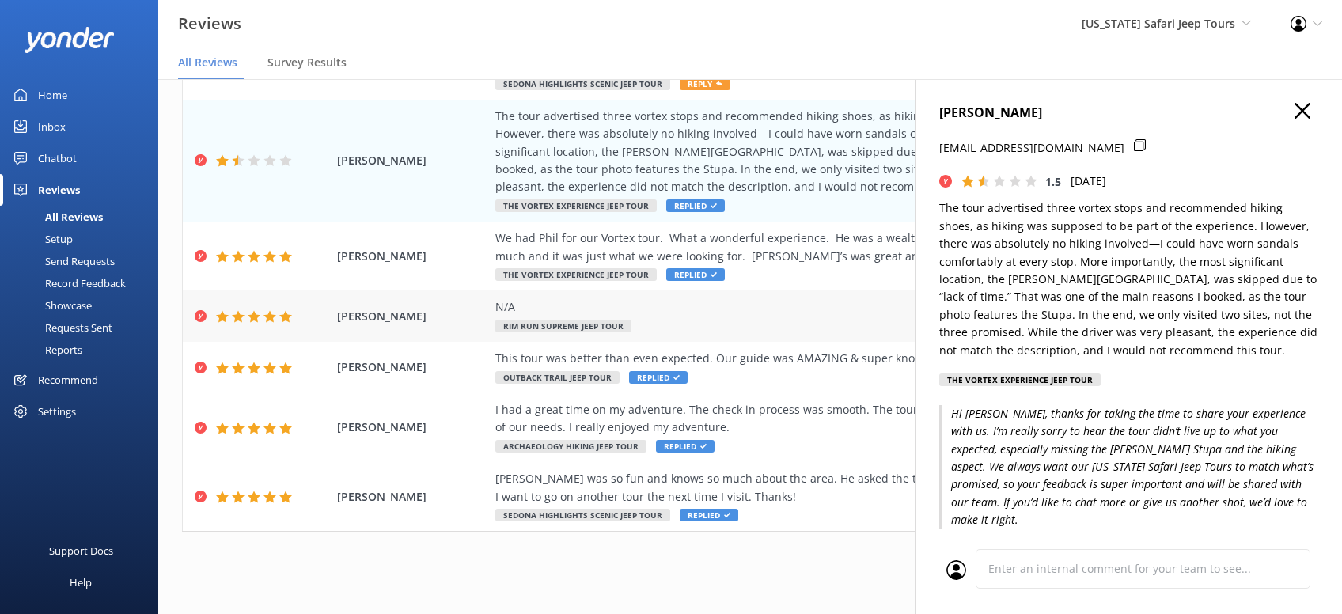
scroll to position [0, 0]
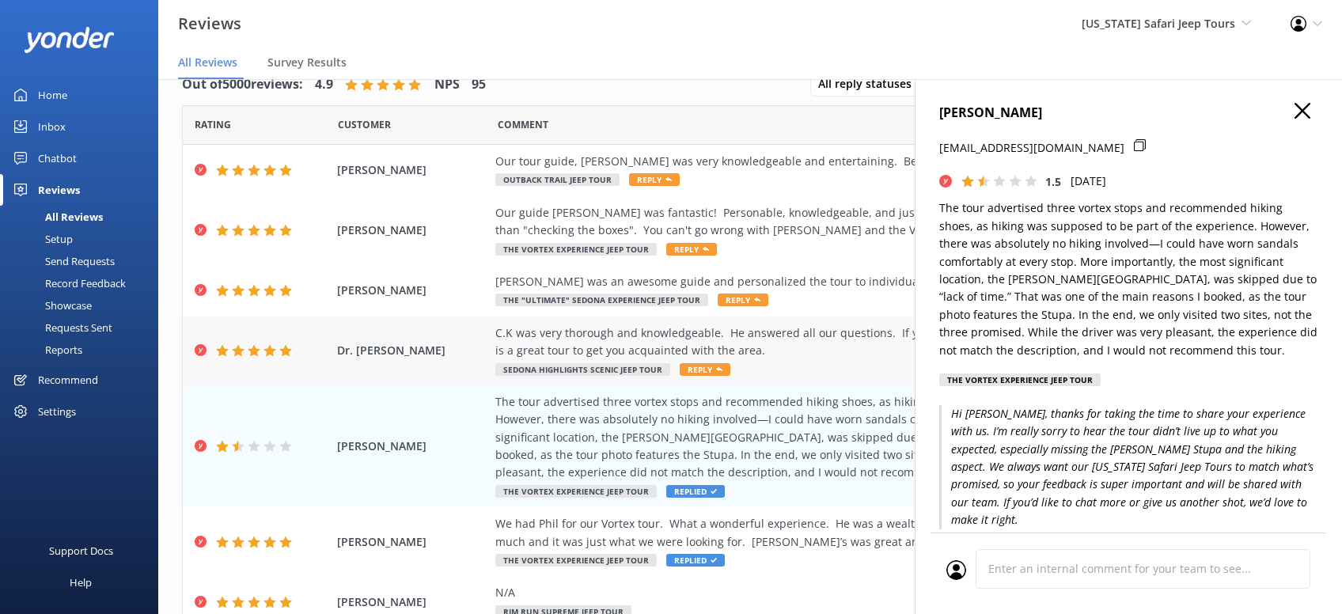
click at [709, 371] on span "Reply" at bounding box center [705, 369] width 51 height 13
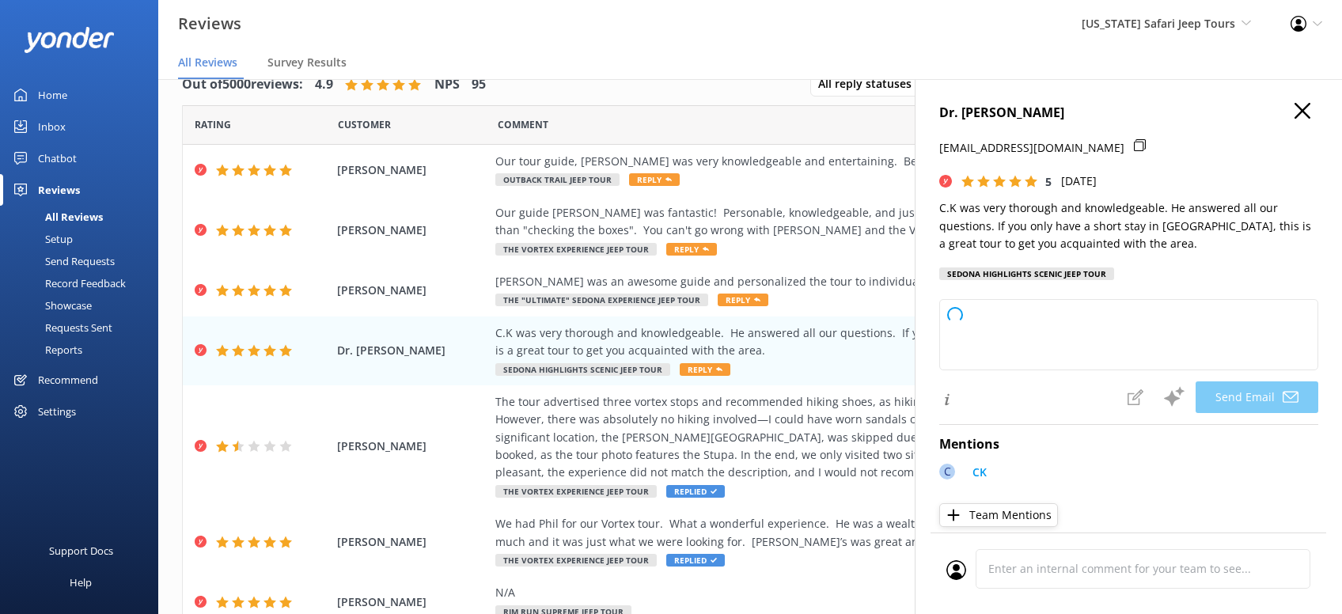
type textarea "Thanks so much, Dr.! We're glad you had a great time with C.K—he really knows h…"
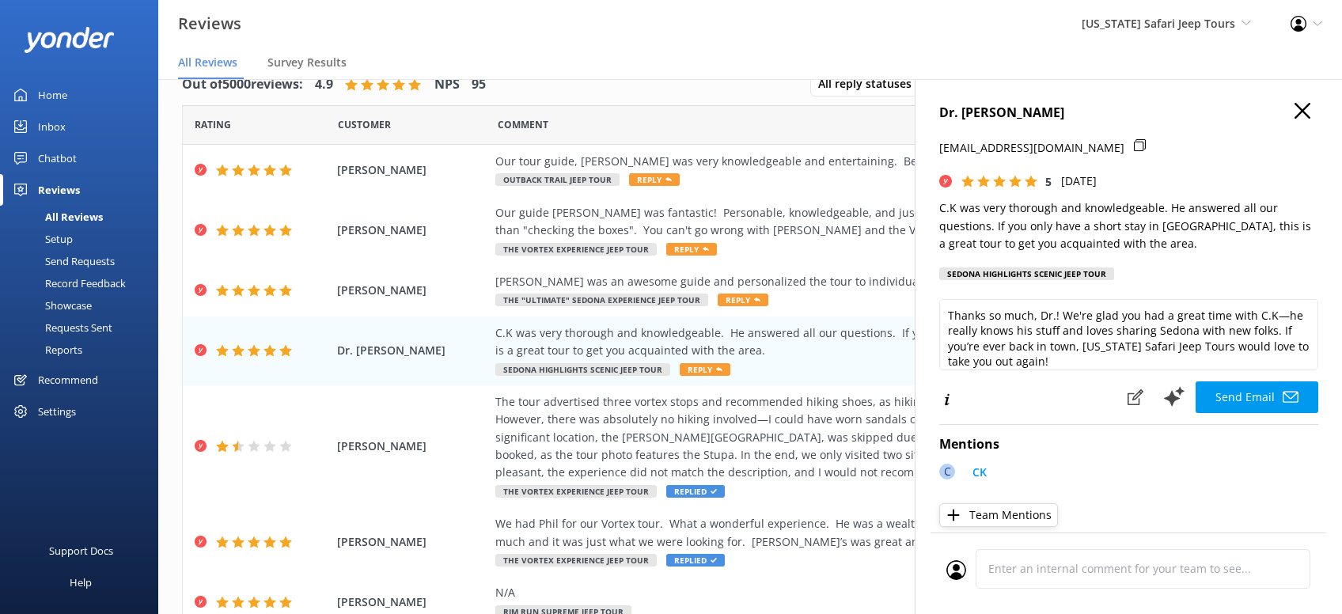
click at [1279, 395] on button "Send Email" at bounding box center [1257, 397] width 123 height 32
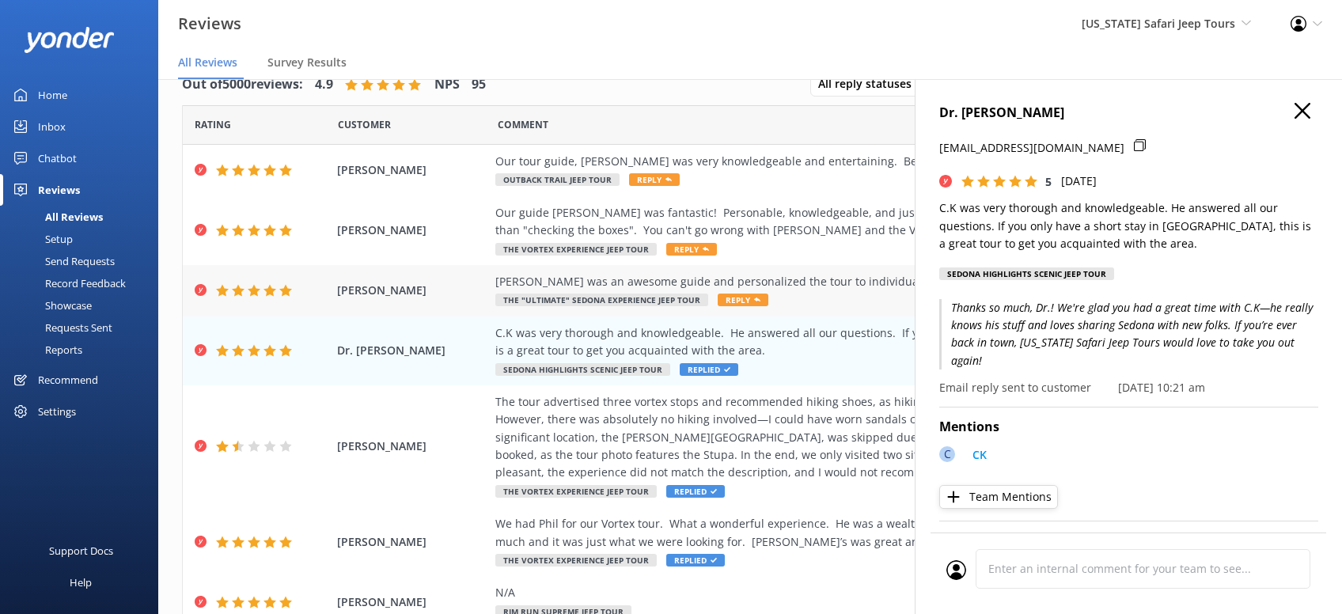
click at [734, 301] on span "Reply" at bounding box center [743, 300] width 51 height 13
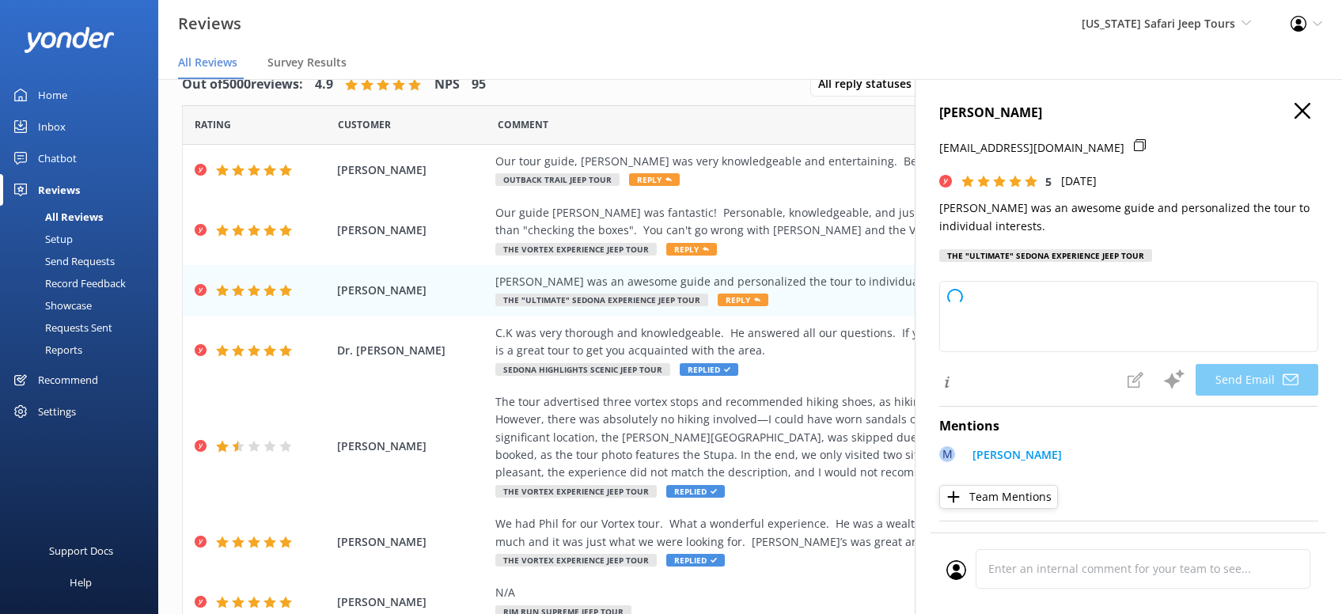
type textarea "Thanks so much, [PERSON_NAME]! We’re lucky to have [PERSON_NAME] on our [US_STA…"
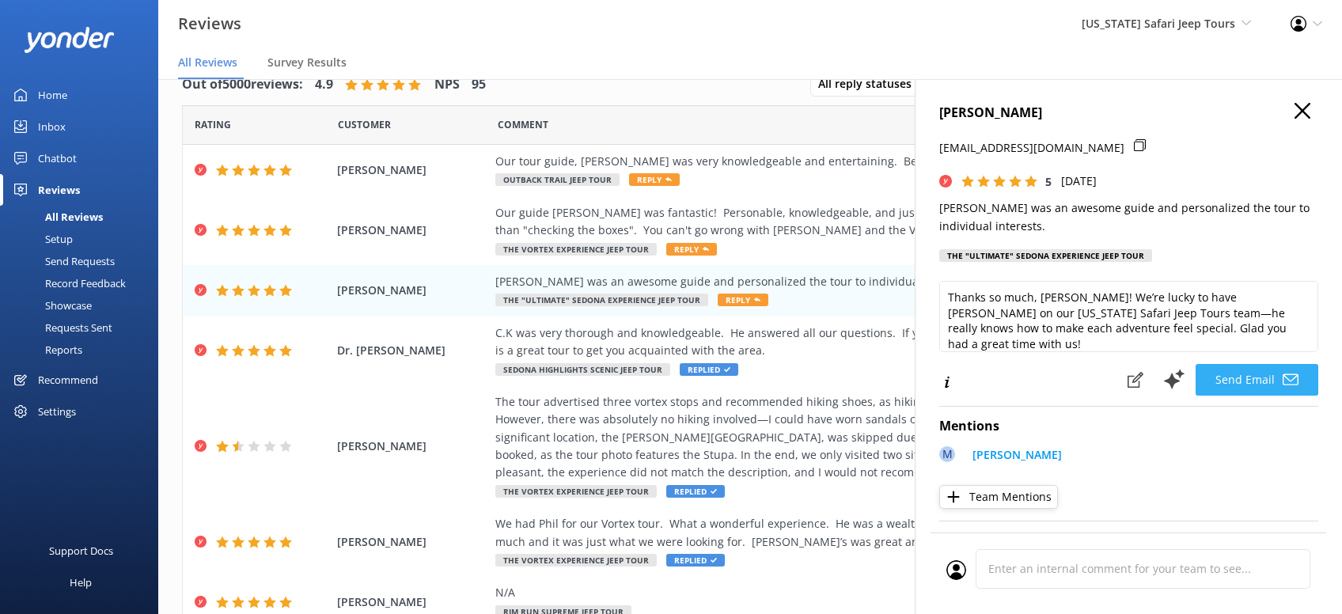
click at [1250, 396] on button "Send Email" at bounding box center [1257, 380] width 123 height 32
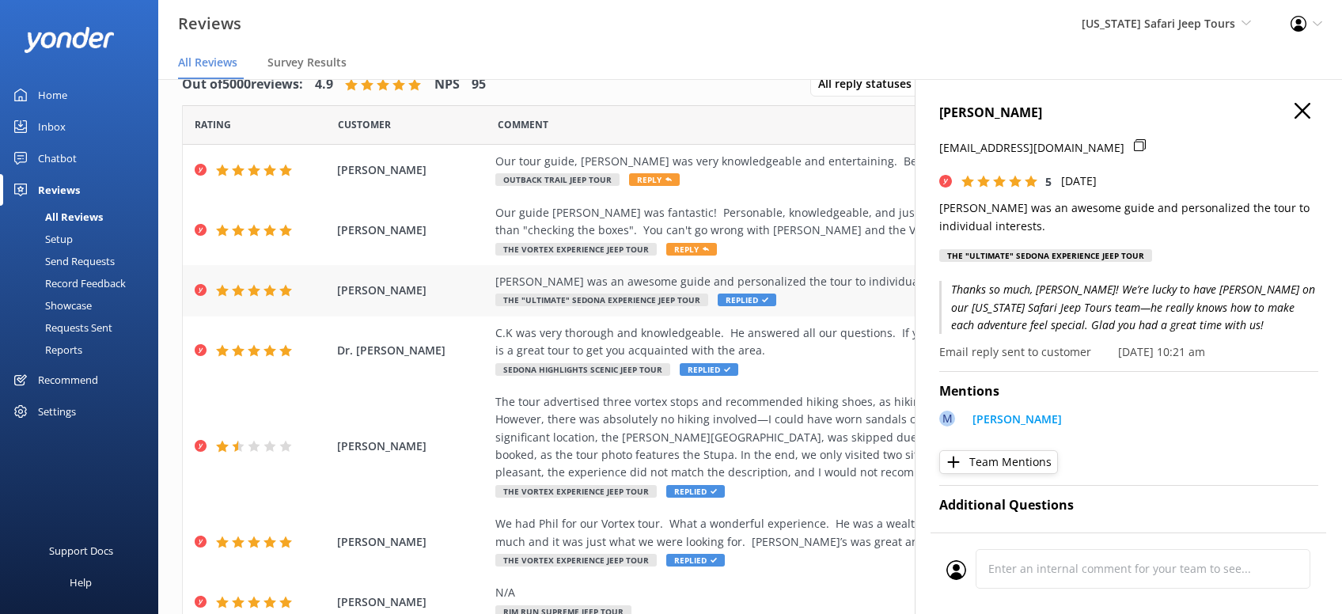
click at [726, 299] on span "Replied" at bounding box center [747, 300] width 59 height 13
click at [677, 253] on span "Reply" at bounding box center [691, 249] width 51 height 13
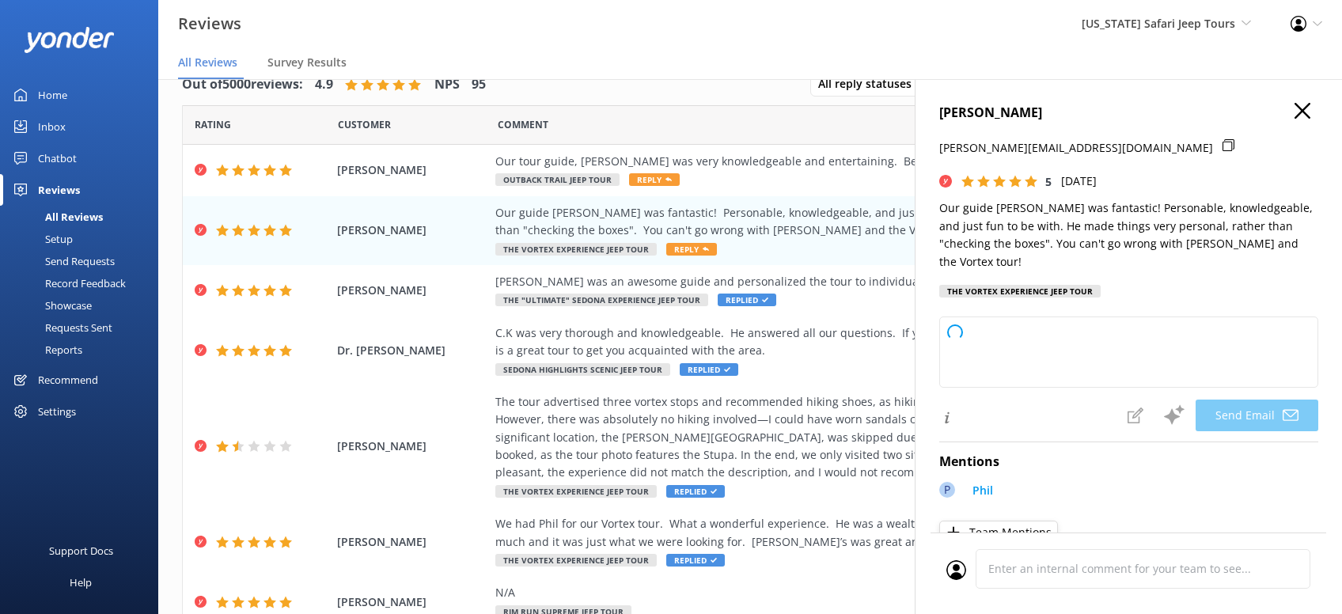
type textarea "Thanks so much, [PERSON_NAME]! We’re thrilled you had a great time with [PERSON…"
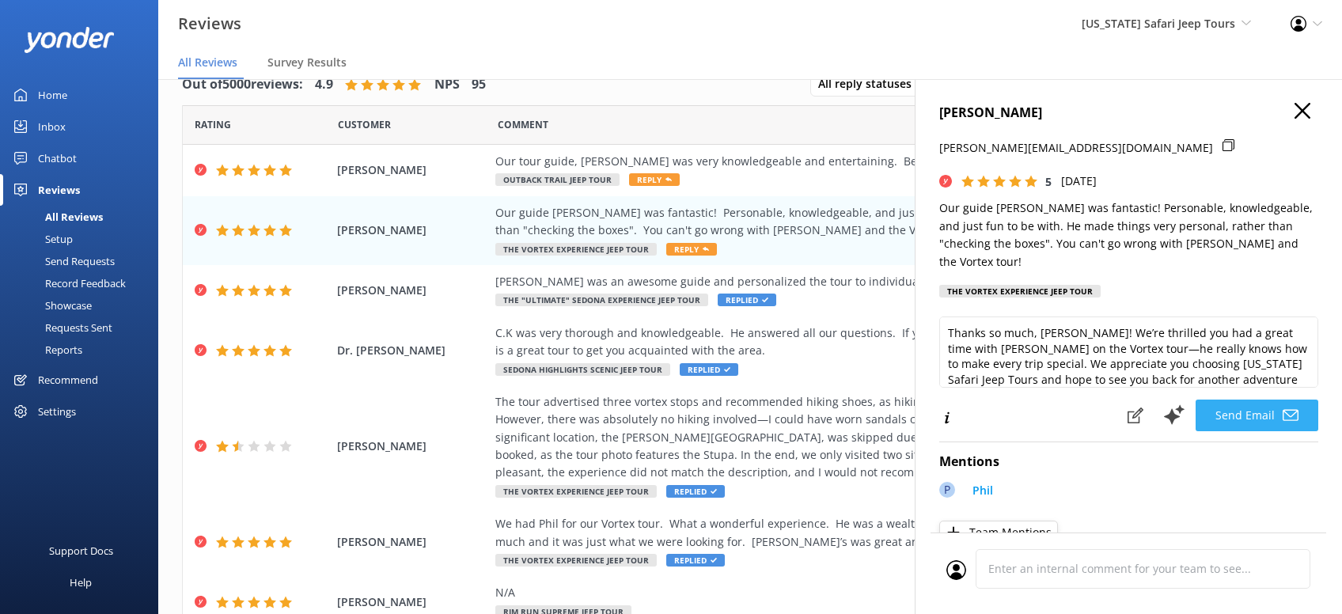
click at [1261, 400] on button "Send Email" at bounding box center [1257, 416] width 123 height 32
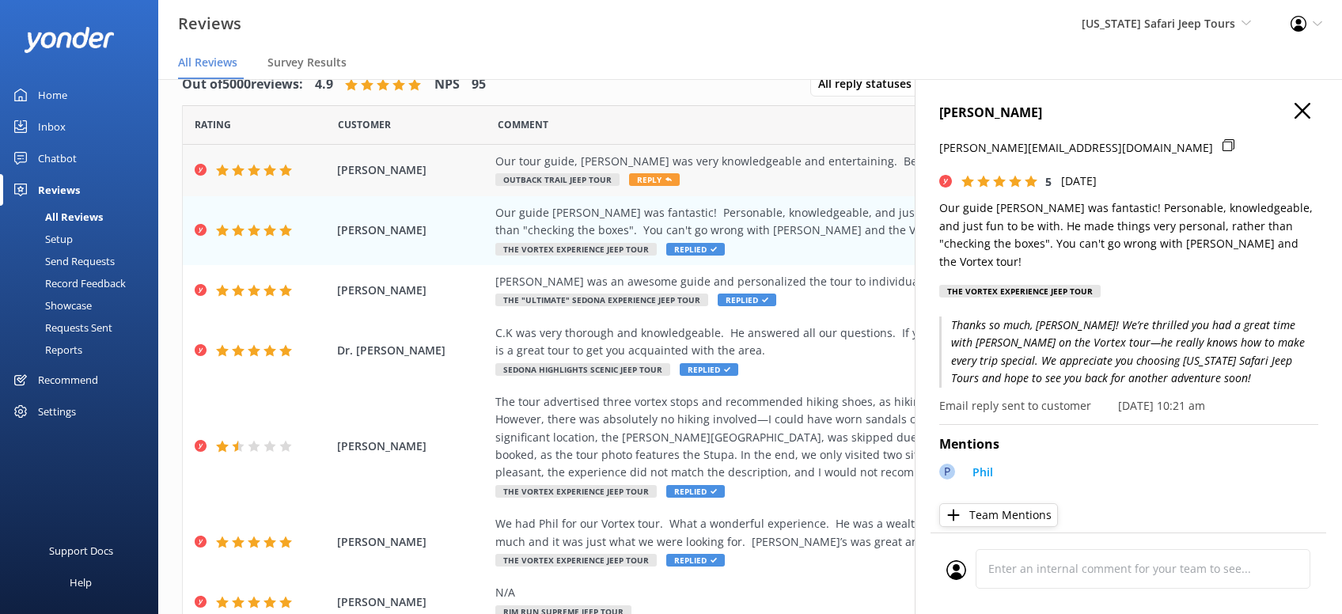
click at [650, 177] on span "Reply" at bounding box center [654, 179] width 51 height 13
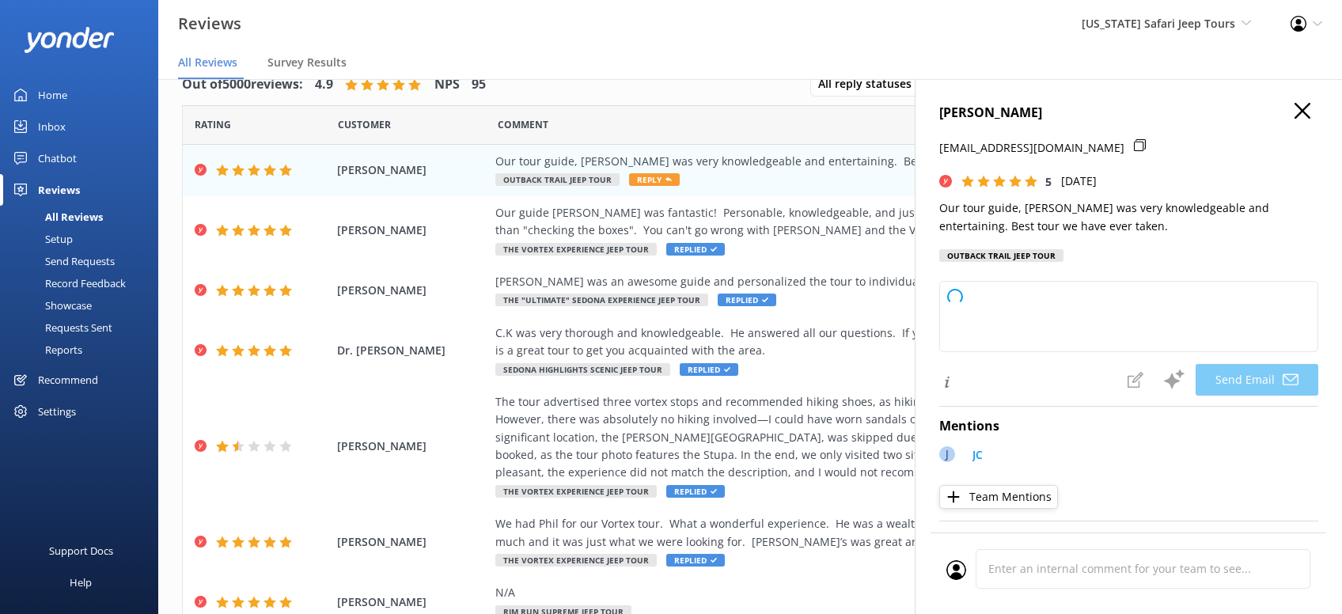
type textarea "Thanks so much, [PERSON_NAME]! We’re thrilled you had an awesome time with JC—h…"
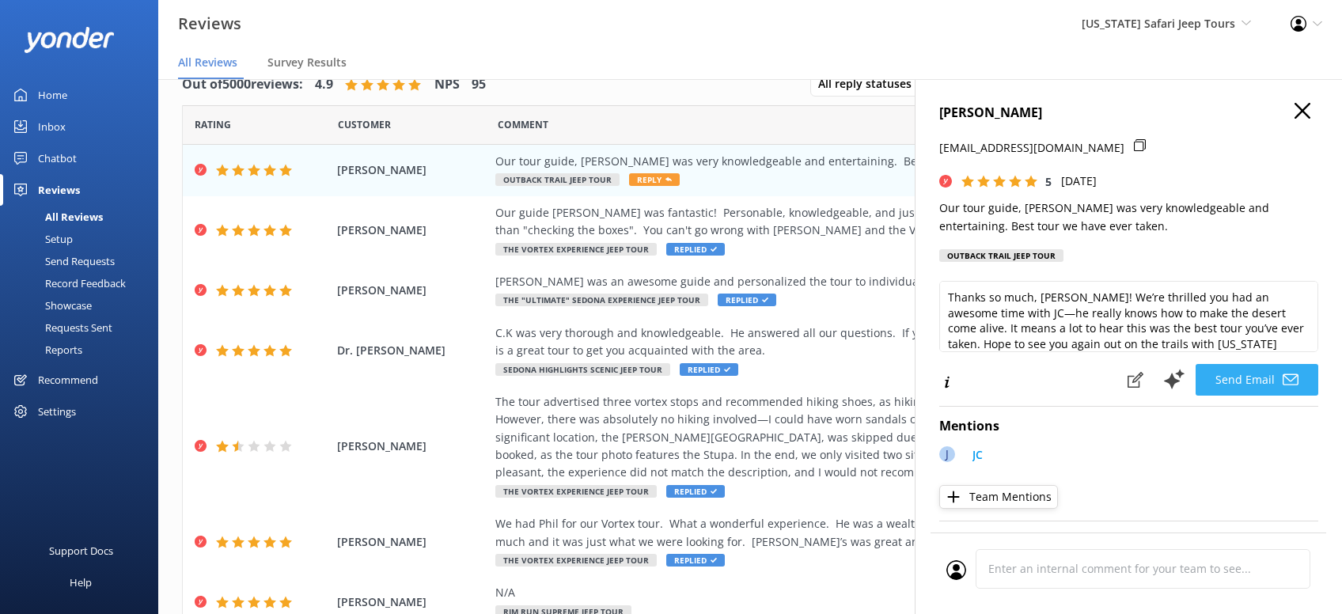
click at [1249, 374] on button "Send Email" at bounding box center [1257, 380] width 123 height 32
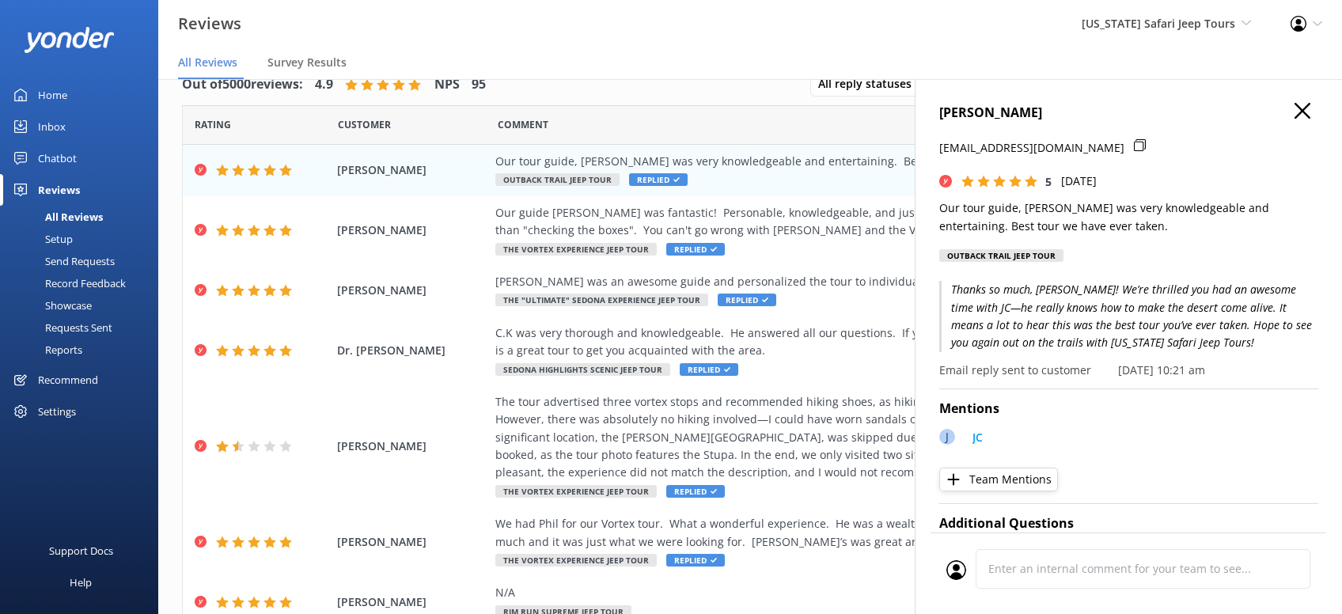
click at [1301, 110] on use "button" at bounding box center [1303, 111] width 16 height 16
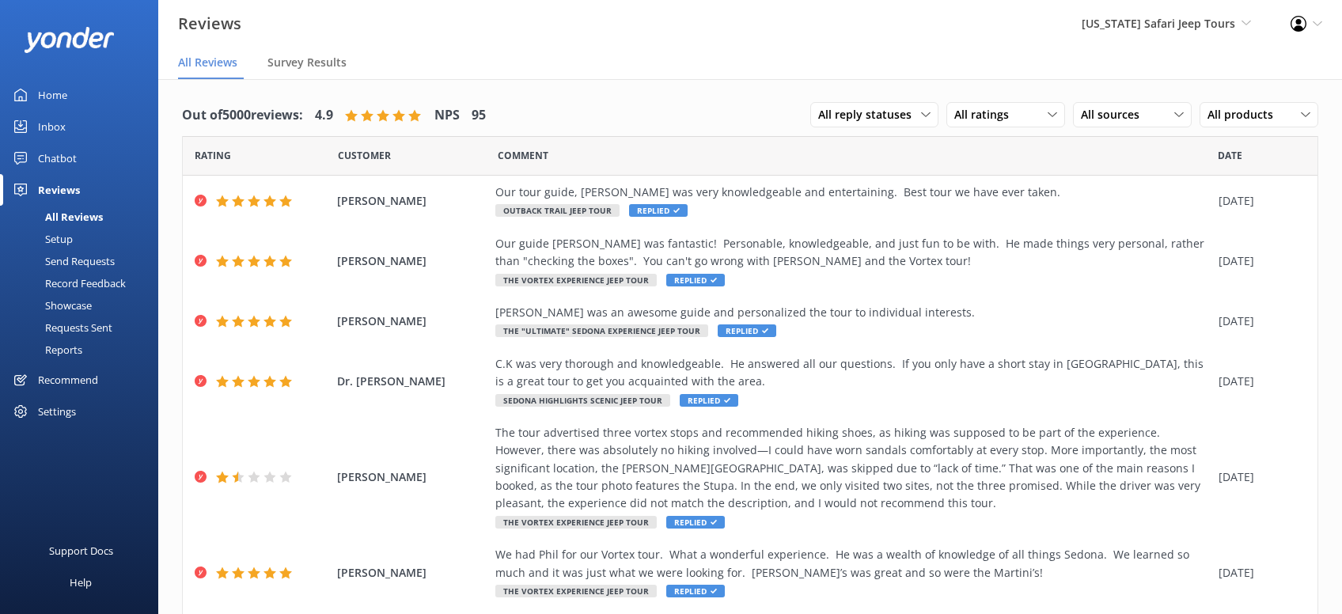
click at [49, 125] on div "Inbox" at bounding box center [52, 127] width 28 height 32
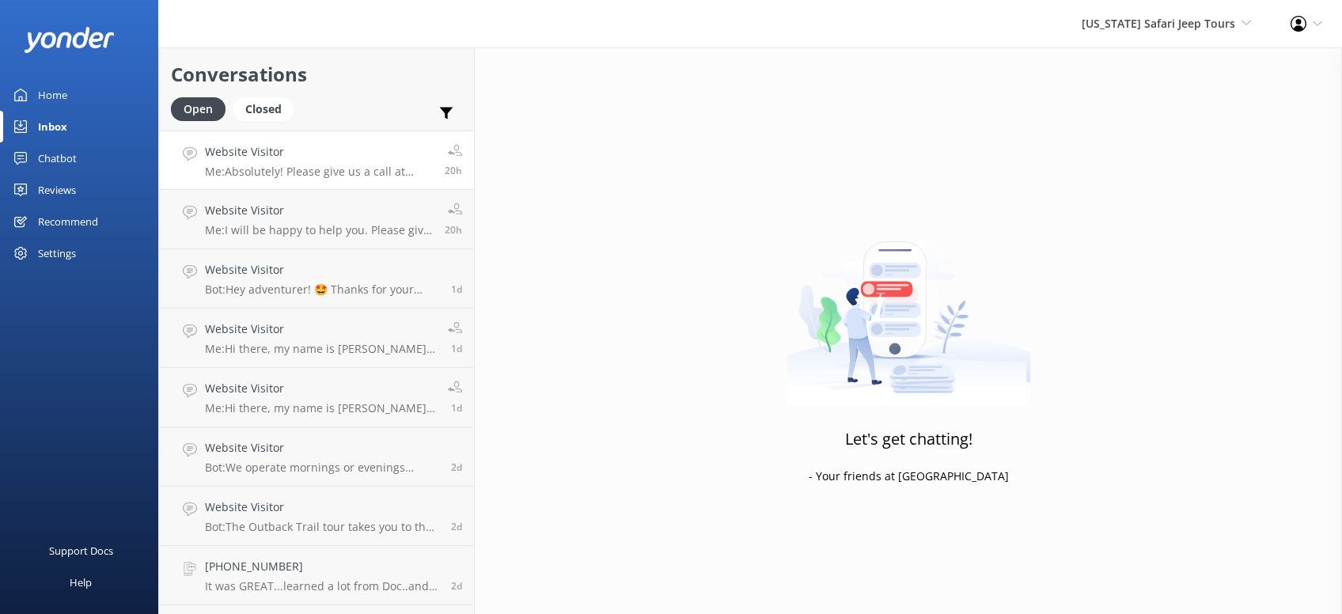
click at [377, 167] on p "Me: Absolutely! Please give us a call at [PHONE_NUMBER] and a live person will …" at bounding box center [319, 172] width 228 height 14
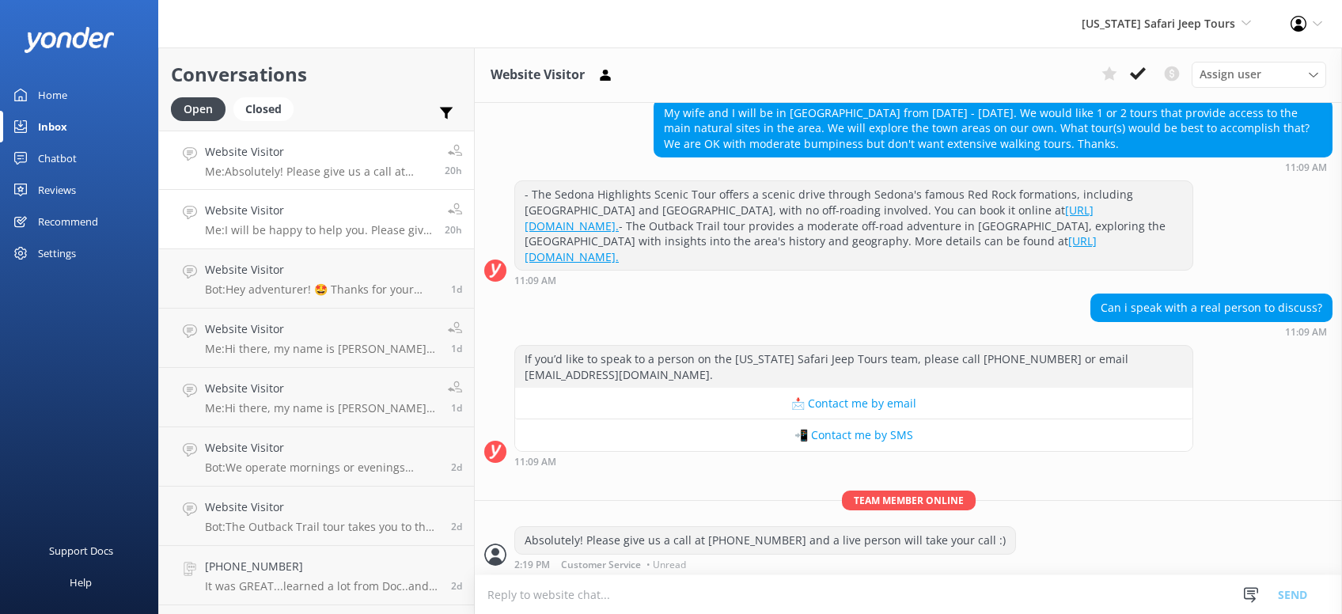
scroll to position [148, 0]
click at [362, 224] on p "Me: I will be happy to help you. Please give us a call at [PHONE_NUMBER]" at bounding box center [319, 230] width 228 height 14
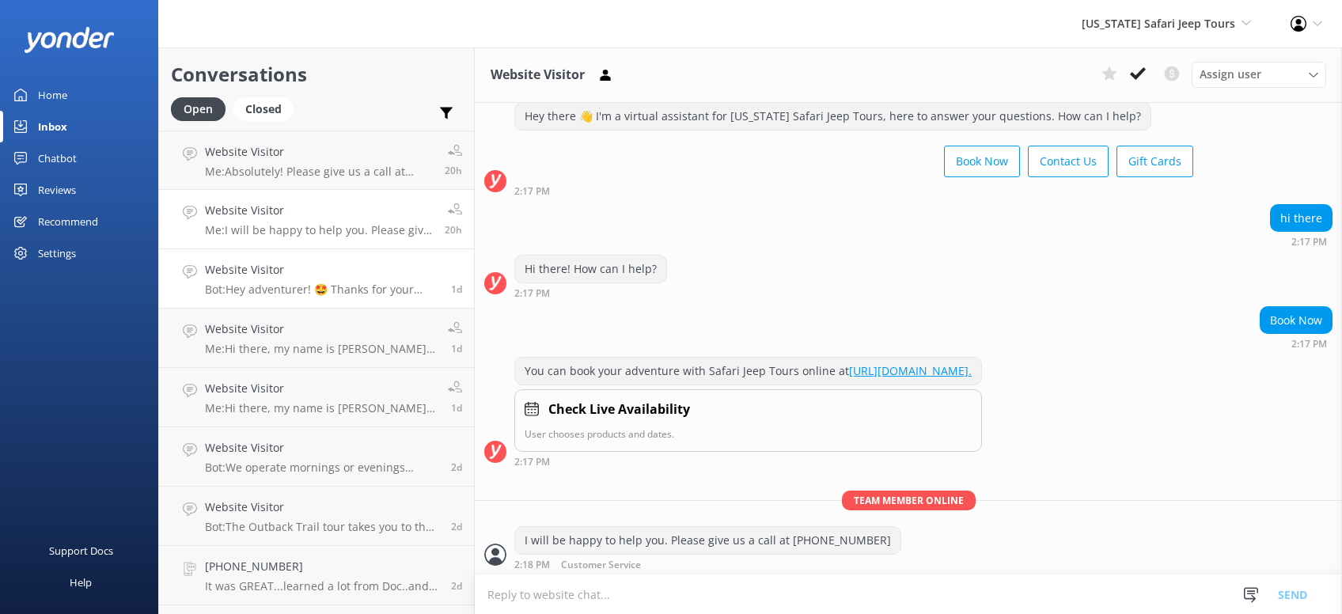
scroll to position [43, 0]
click at [357, 279] on div "Website Visitor Bot: Hey adventurer! 🤩 Thanks for your message, we'll get back …" at bounding box center [322, 278] width 234 height 35
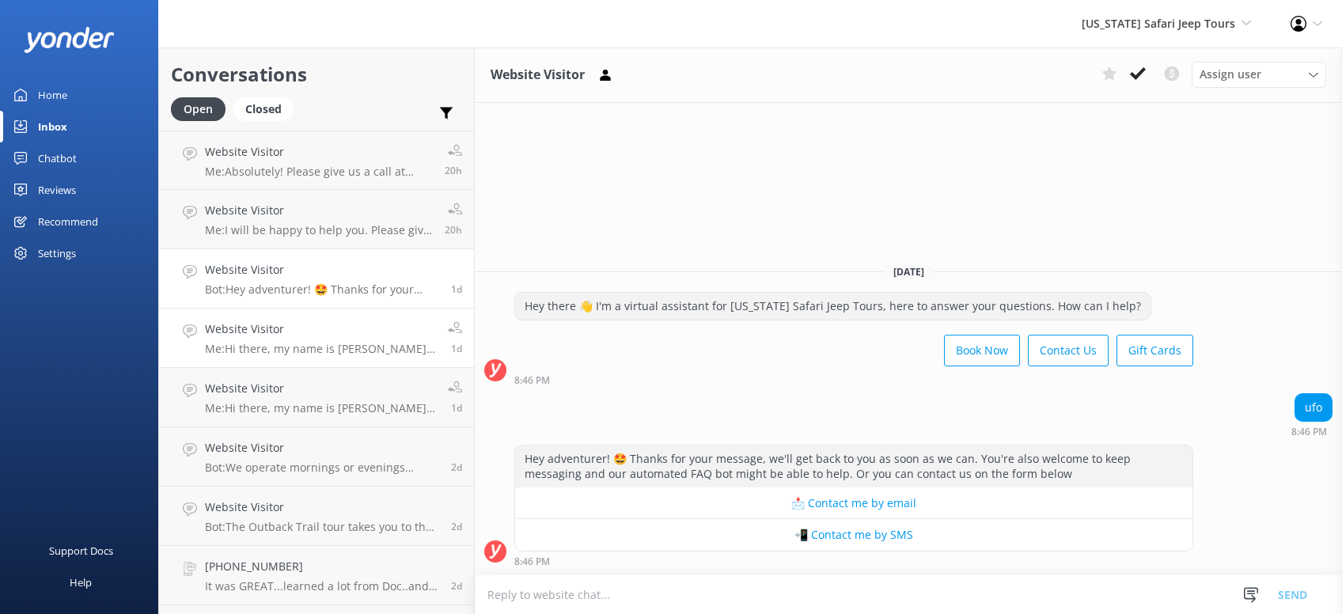
click at [353, 332] on h4 "Website Visitor" at bounding box center [320, 328] width 231 height 17
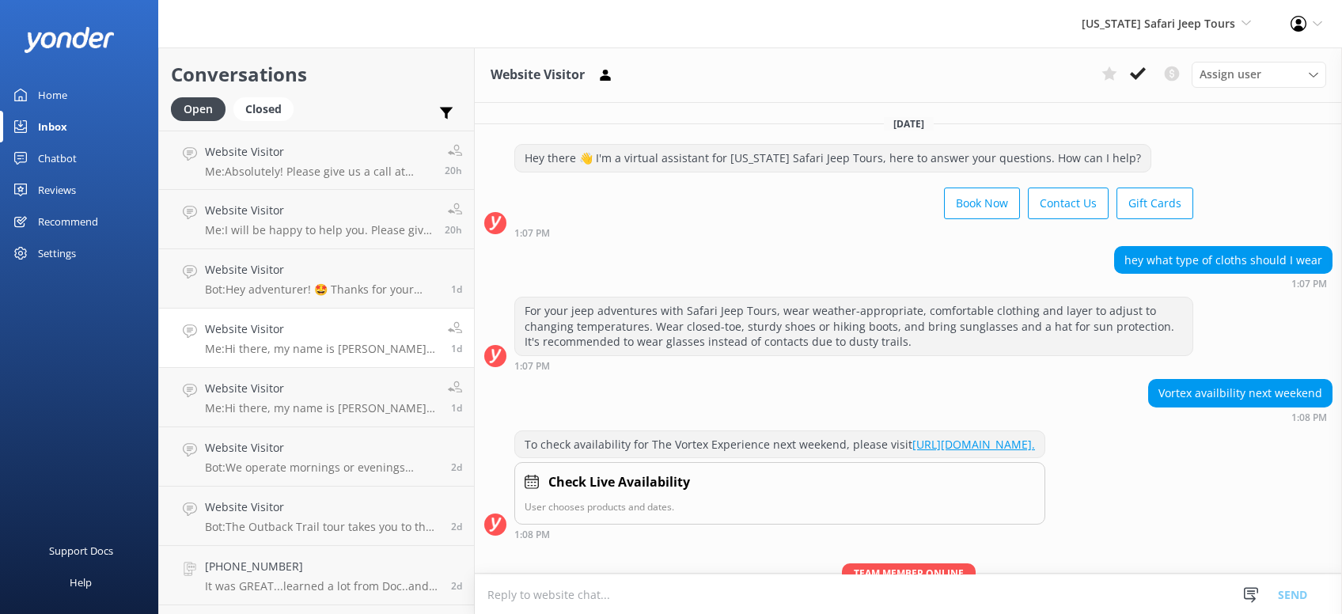
click at [52, 93] on div "Home" at bounding box center [52, 95] width 29 height 32
